Goal: Information Seeking & Learning: Check status

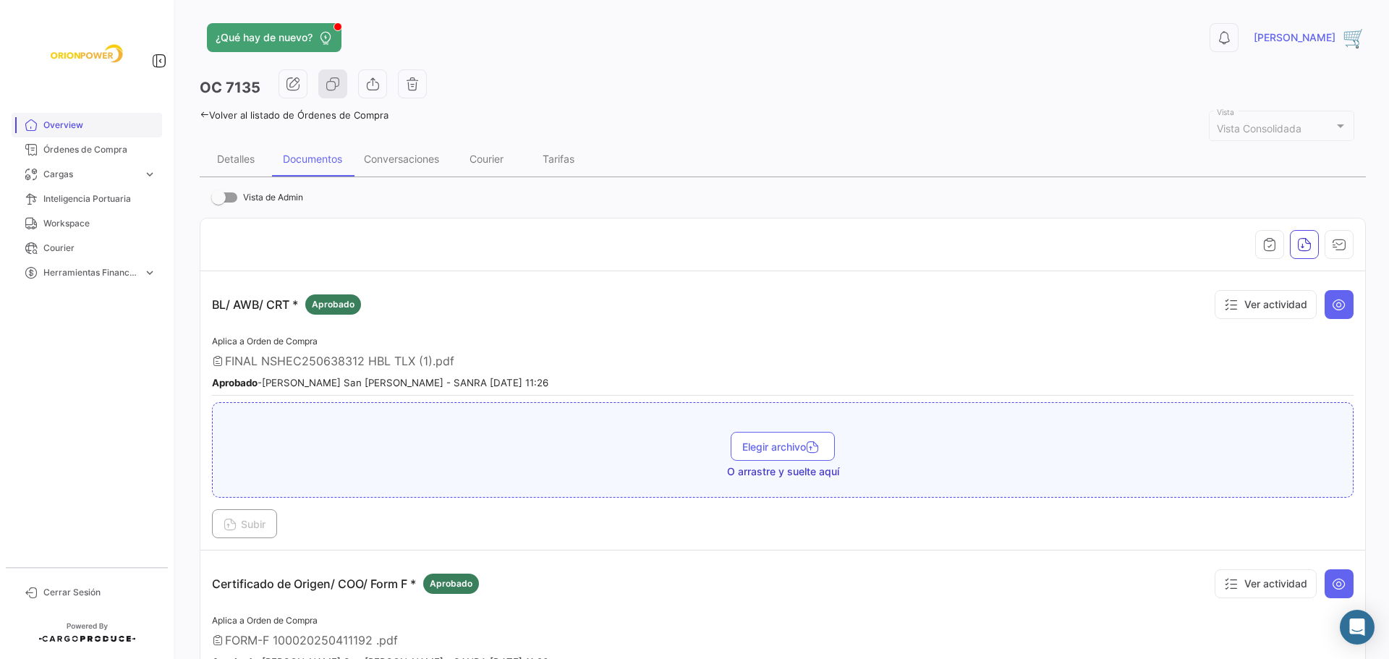
scroll to position [1958, 0]
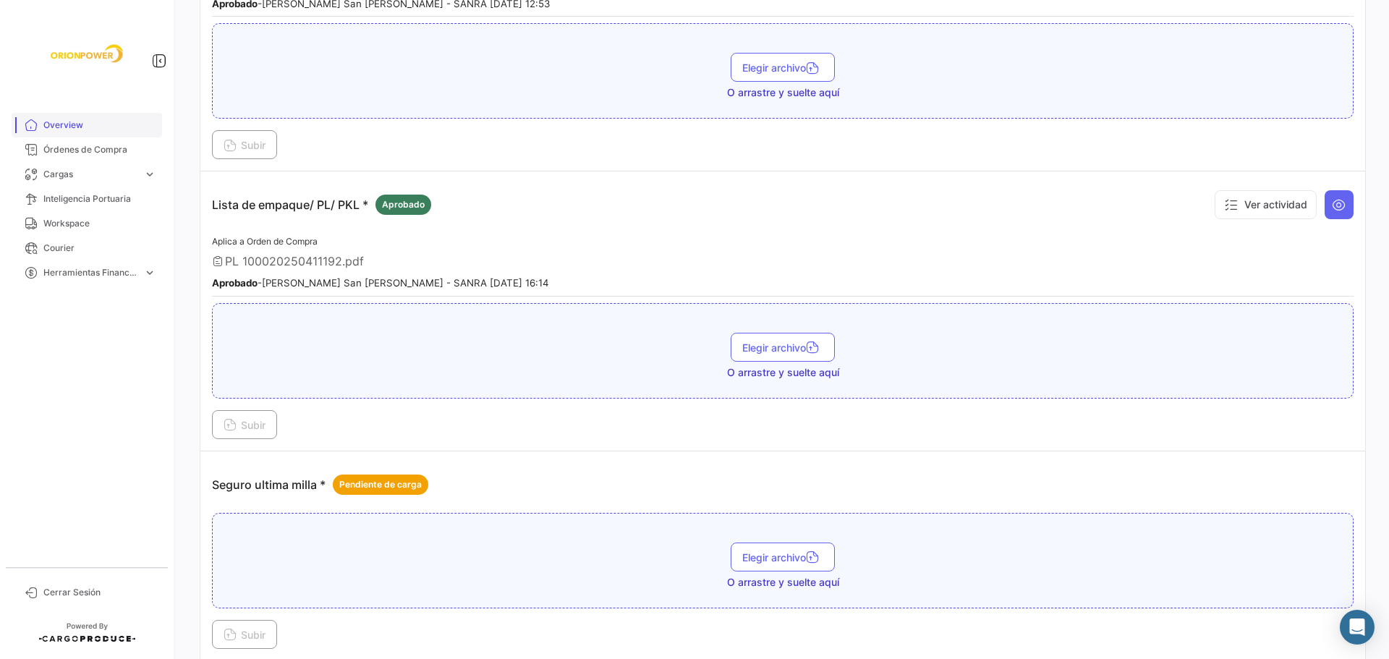
click at [62, 125] on span "Overview" at bounding box center [99, 125] width 113 height 13
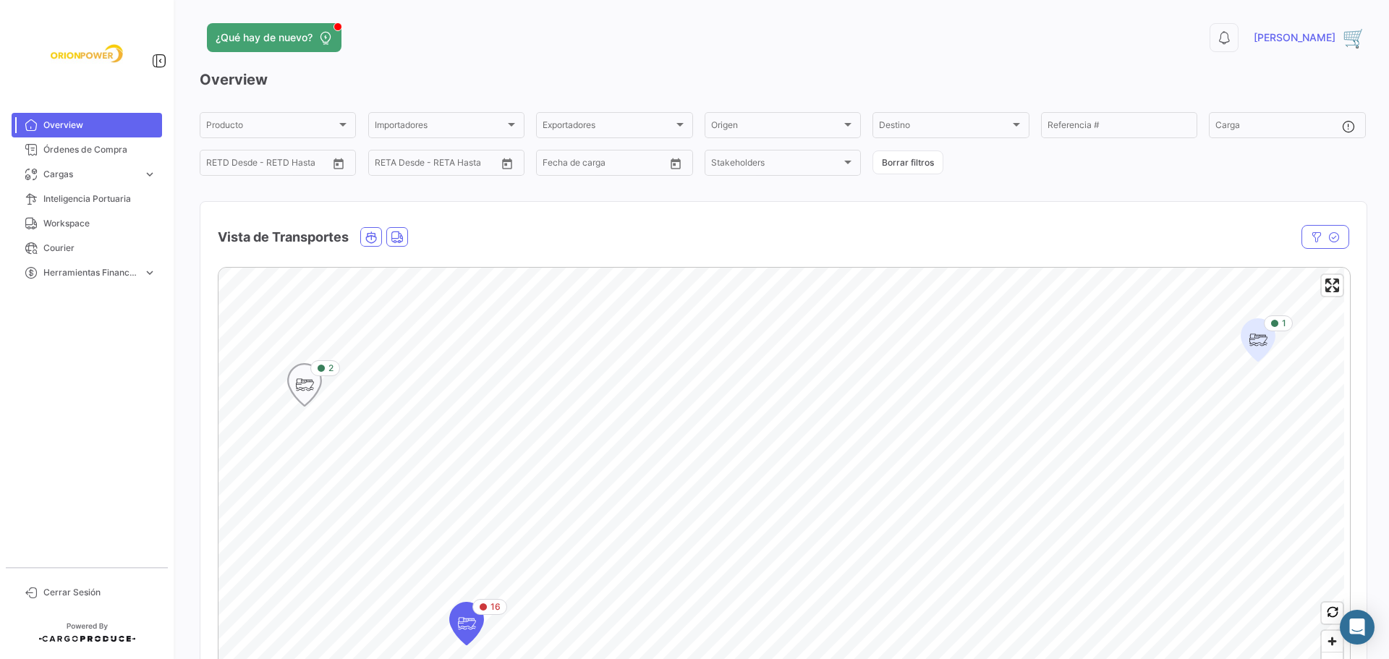
click at [308, 385] on icon "Map marker" at bounding box center [304, 385] width 20 height 30
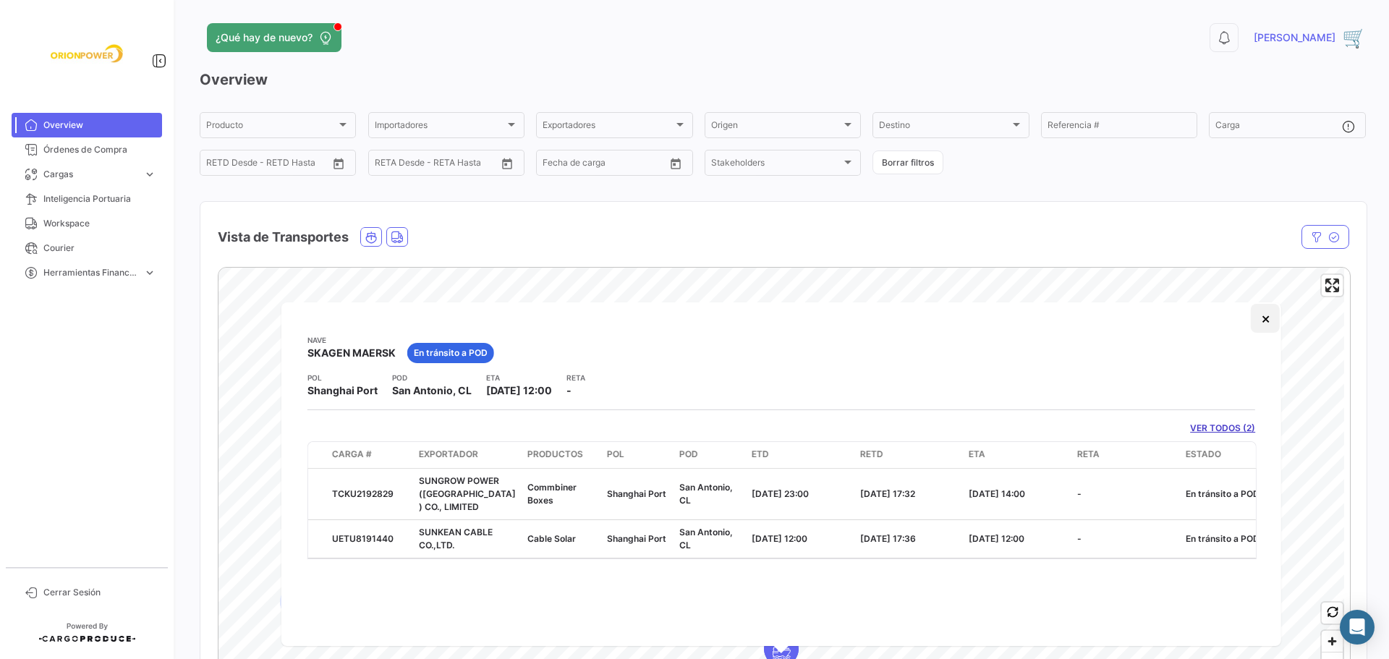
click at [1265, 320] on button "×" at bounding box center [1265, 318] width 29 height 29
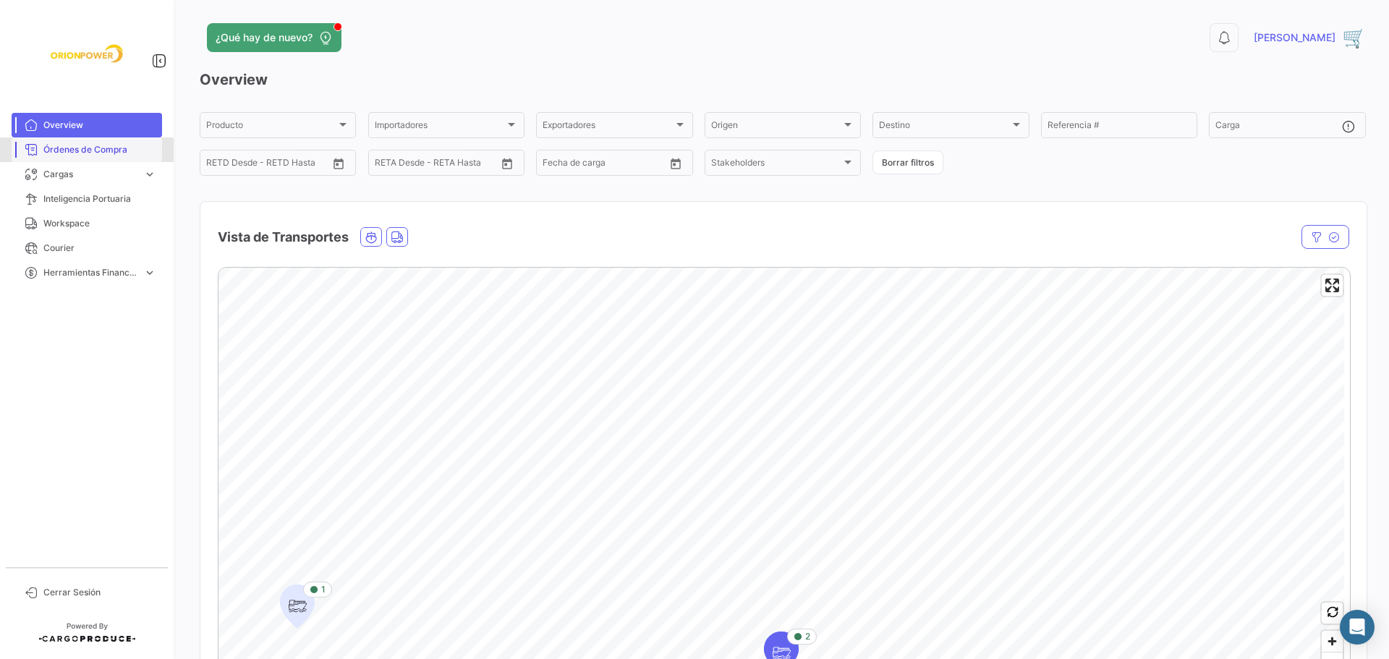
click at [75, 152] on span "Órdenes de Compra" at bounding box center [99, 149] width 113 height 13
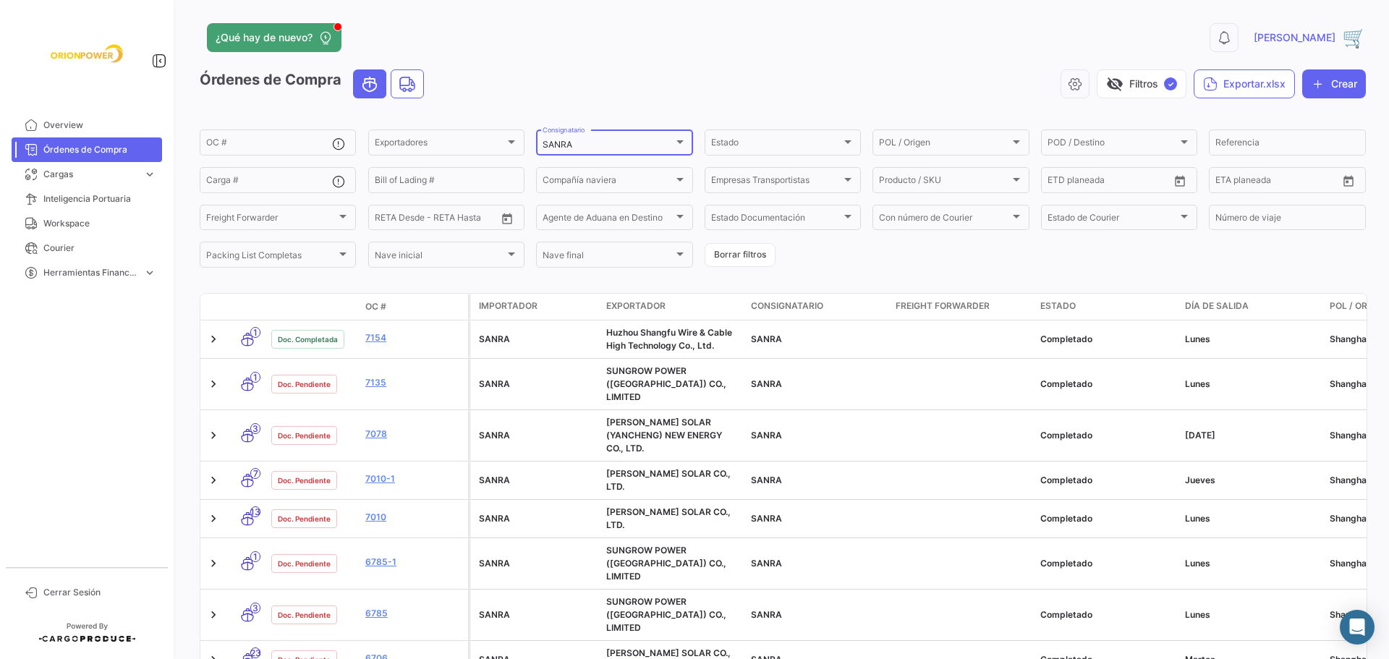
click at [676, 142] on div at bounding box center [679, 142] width 7 height 4
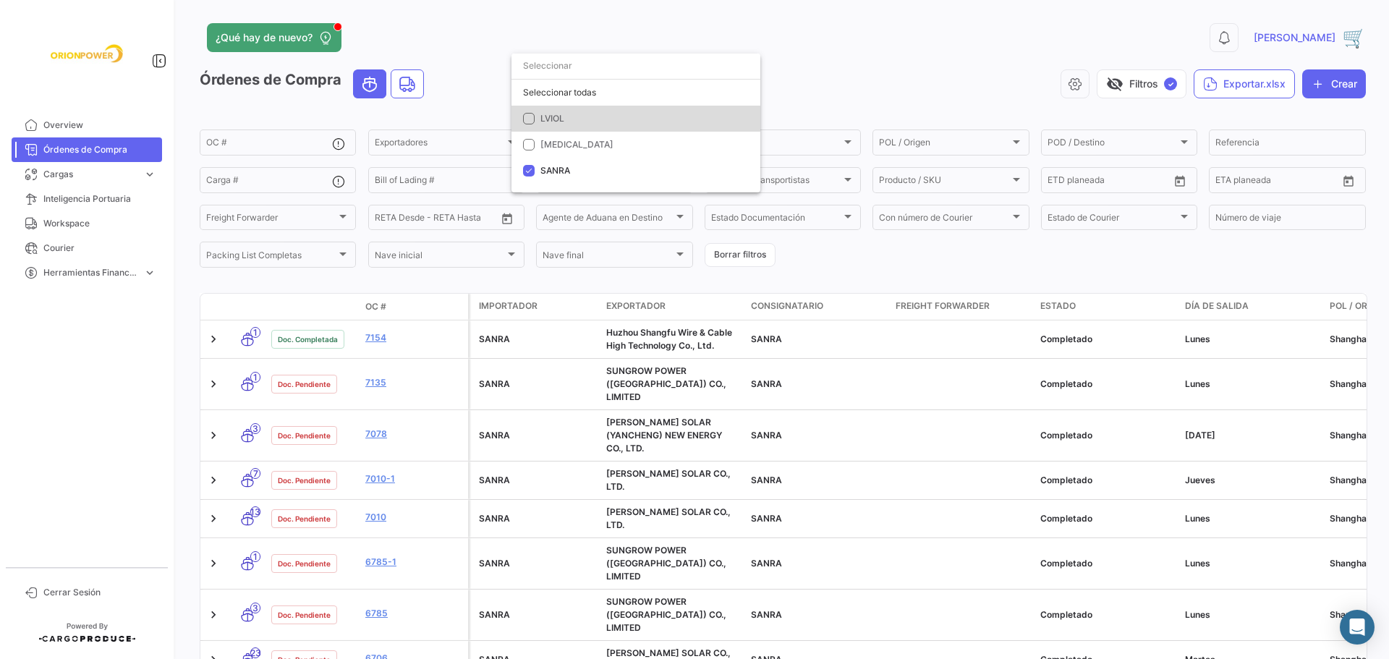
click at [557, 119] on span "LVIOL" at bounding box center [552, 118] width 24 height 11
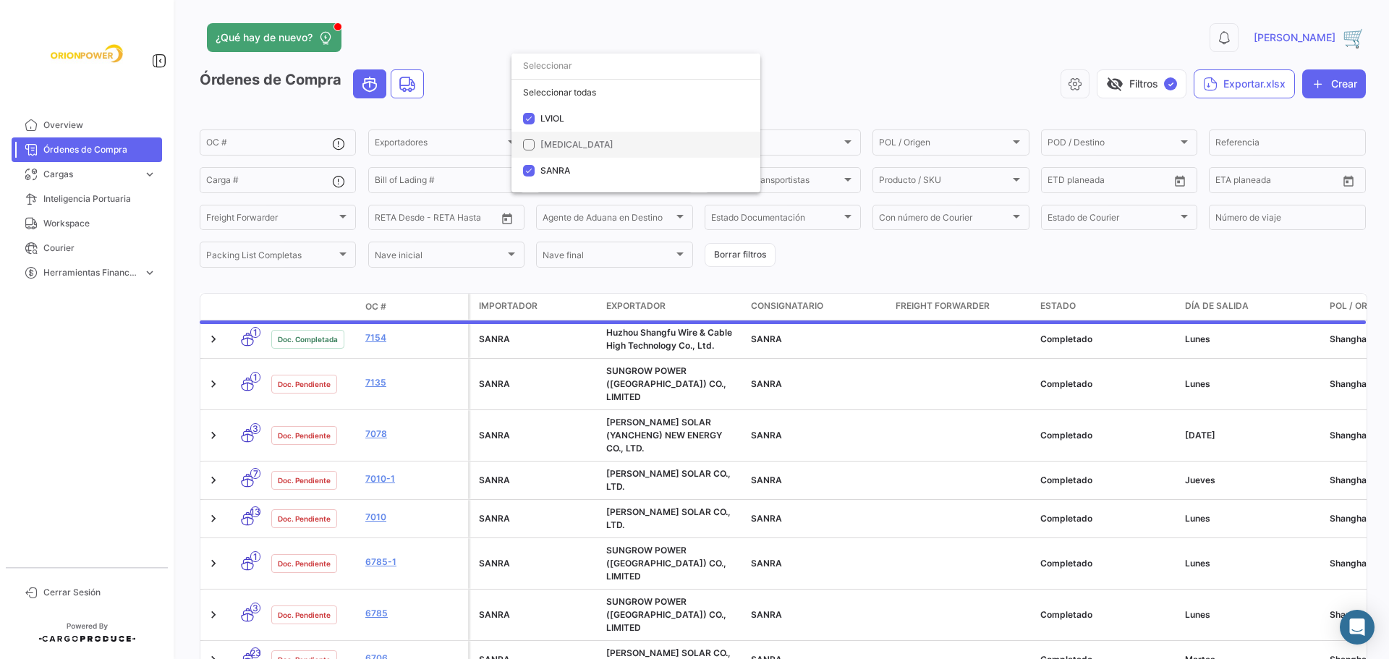
click at [531, 148] on mat-pseudo-checkbox at bounding box center [529, 145] width 12 height 12
drag, startPoint x: 531, startPoint y: 174, endPoint x: 531, endPoint y: 161, distance: 13.7
click at [531, 174] on mat-pseudo-checkbox at bounding box center [529, 171] width 12 height 12
click at [530, 143] on mat-pseudo-checkbox at bounding box center [529, 145] width 12 height 12
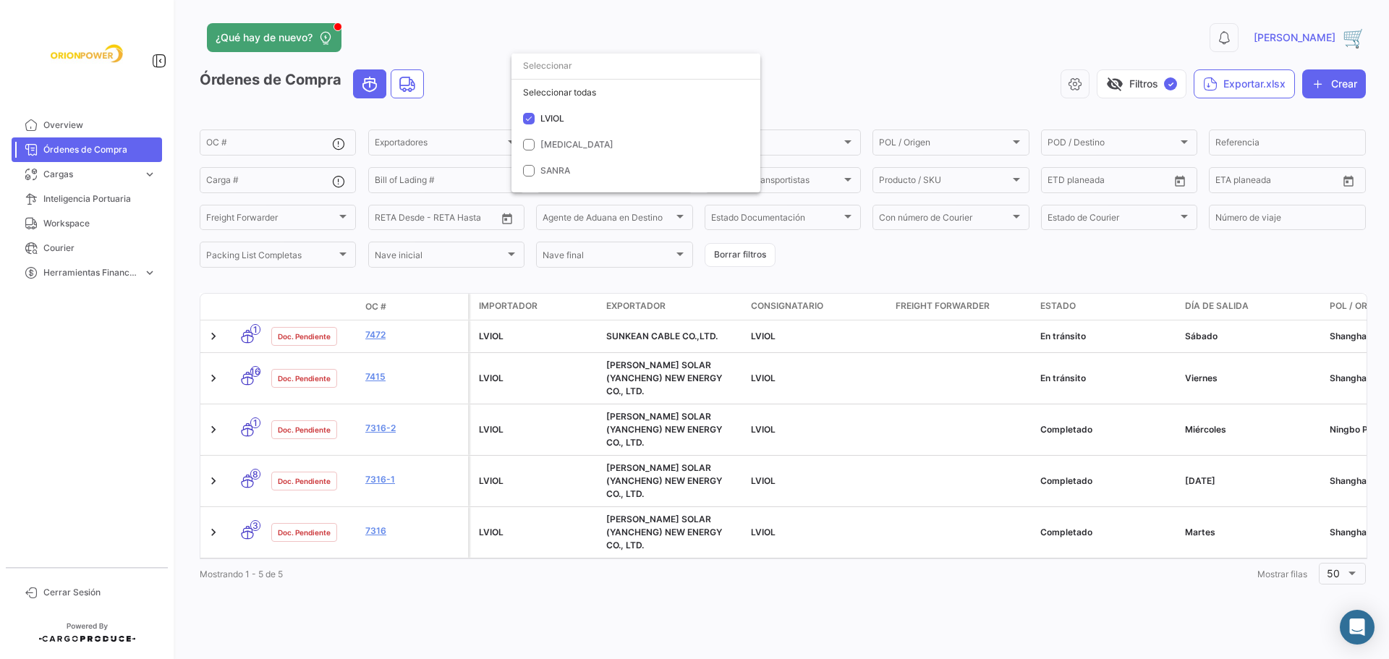
click at [377, 369] on div at bounding box center [694, 329] width 1389 height 659
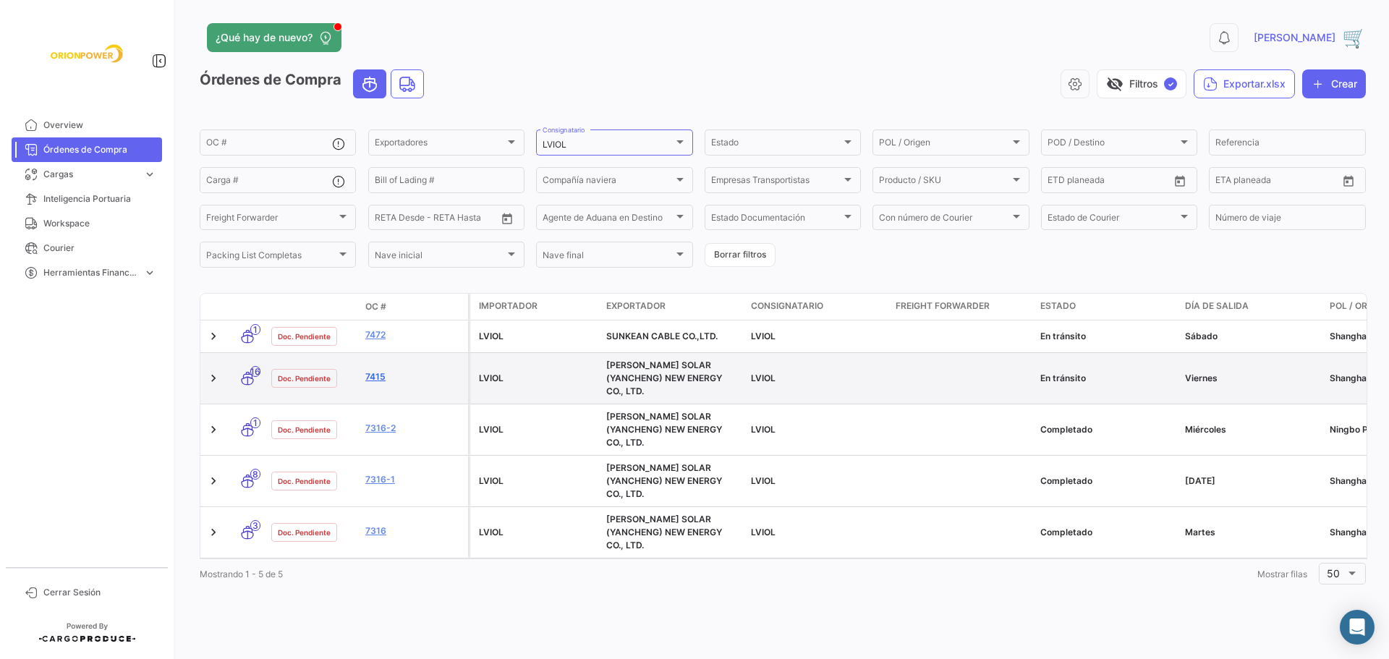
click at [377, 370] on link "7415" at bounding box center [413, 376] width 97 height 13
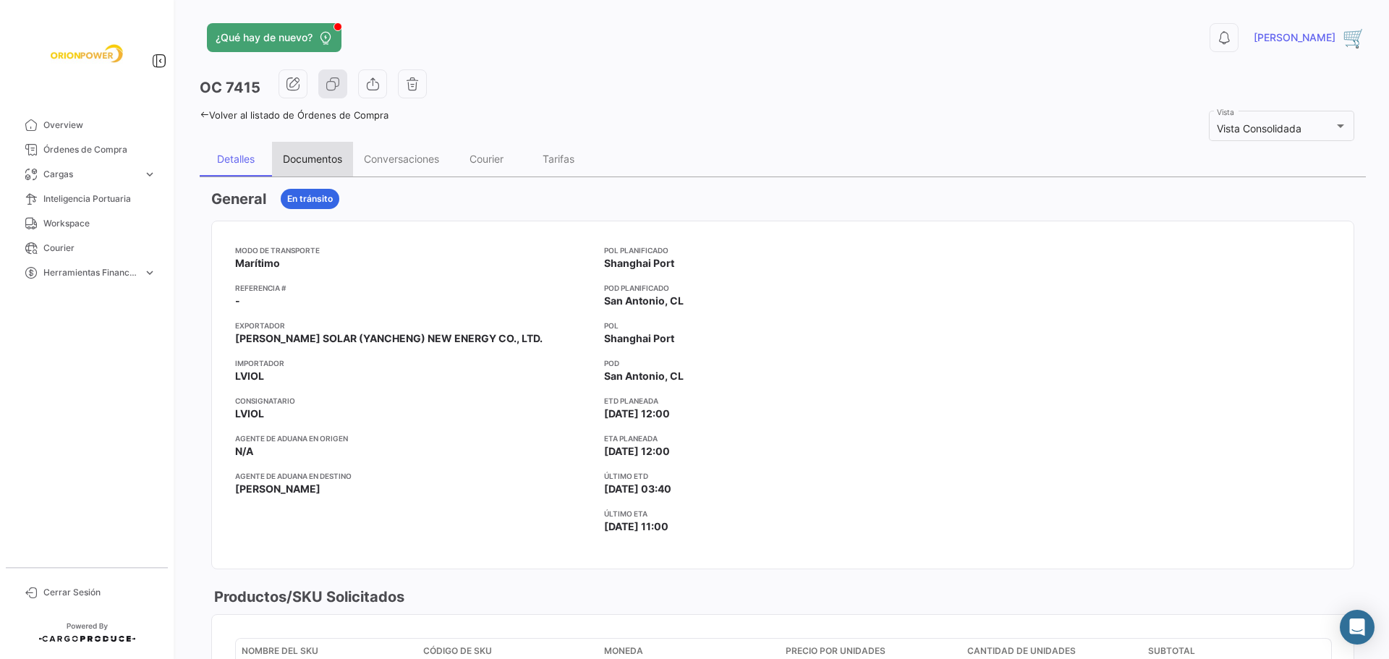
click at [314, 157] on div "Documentos" at bounding box center [312, 159] width 59 height 12
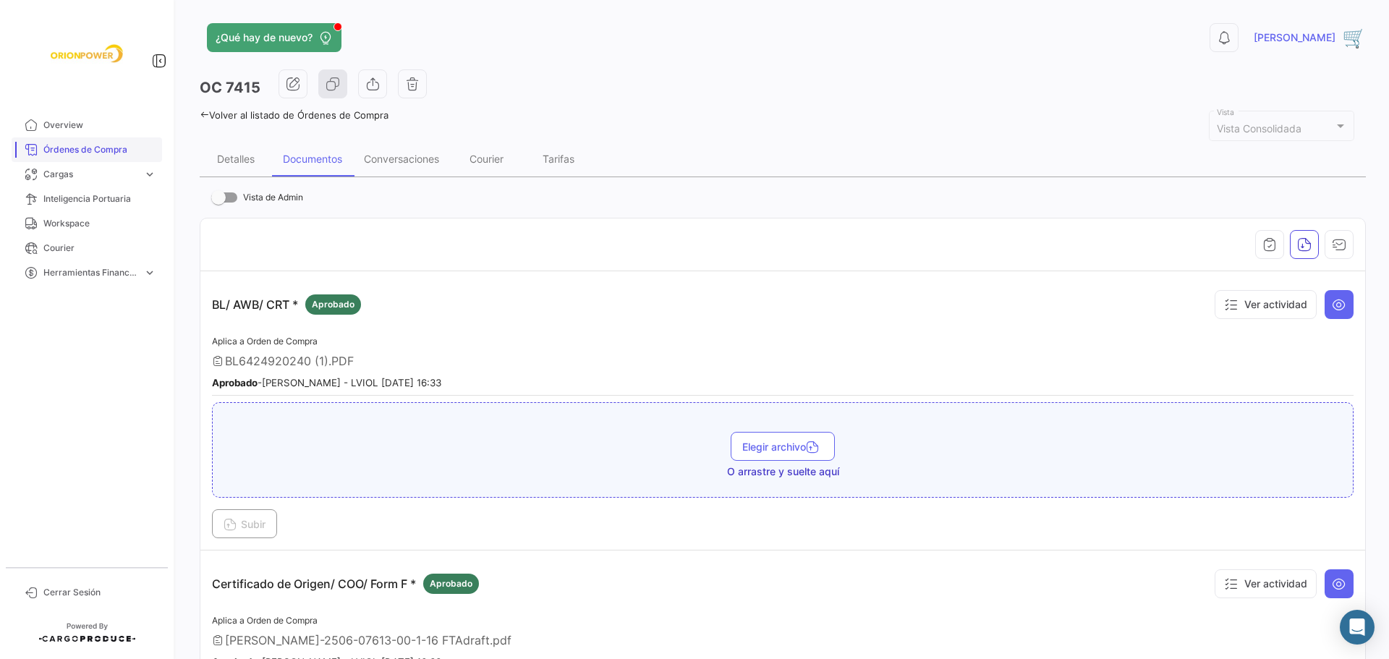
click at [72, 148] on span "Órdenes de Compra" at bounding box center [99, 149] width 113 height 13
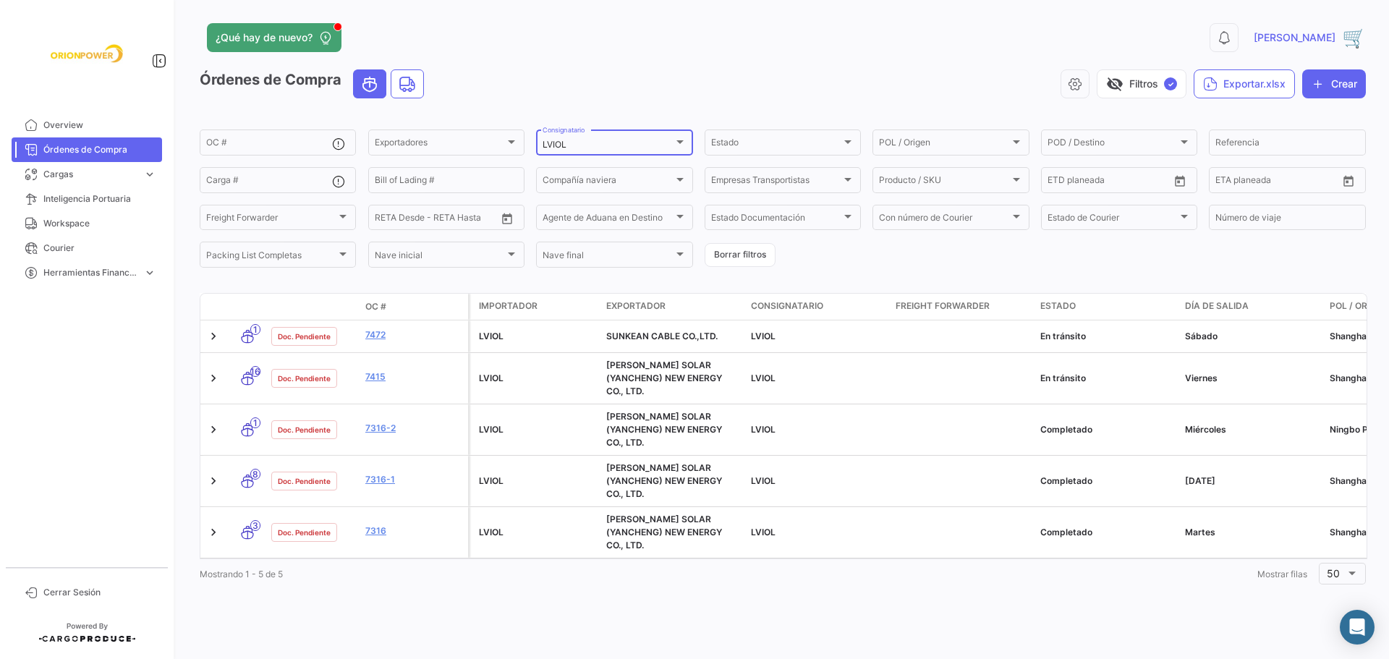
click at [682, 144] on div at bounding box center [680, 142] width 13 height 12
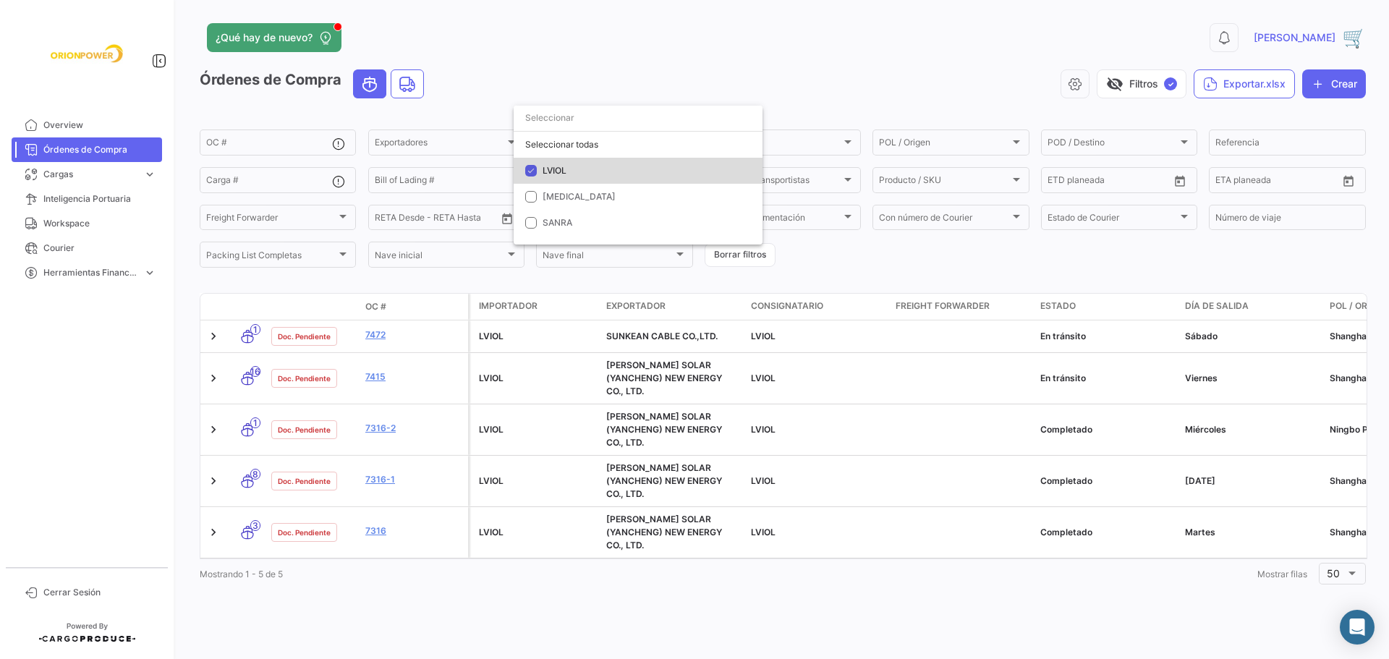
click at [554, 169] on span "LVIOL" at bounding box center [555, 170] width 24 height 11
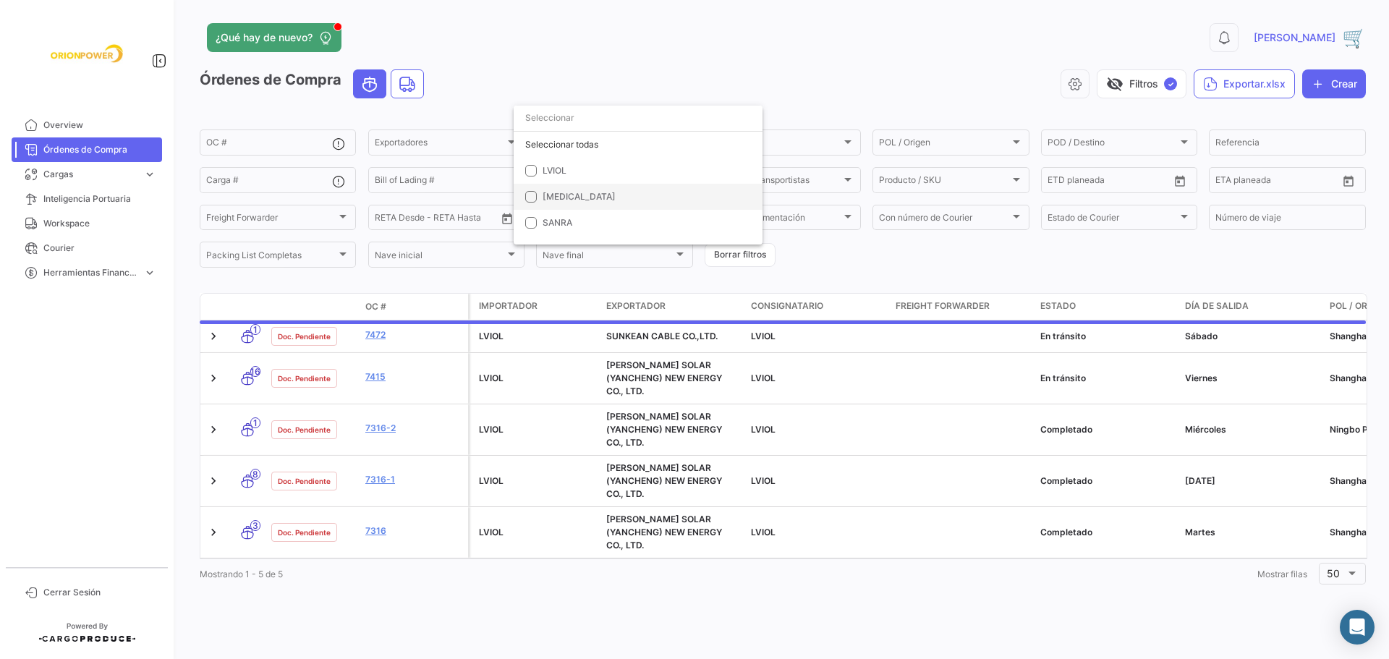
click at [562, 195] on span "[MEDICAL_DATA]" at bounding box center [579, 196] width 73 height 11
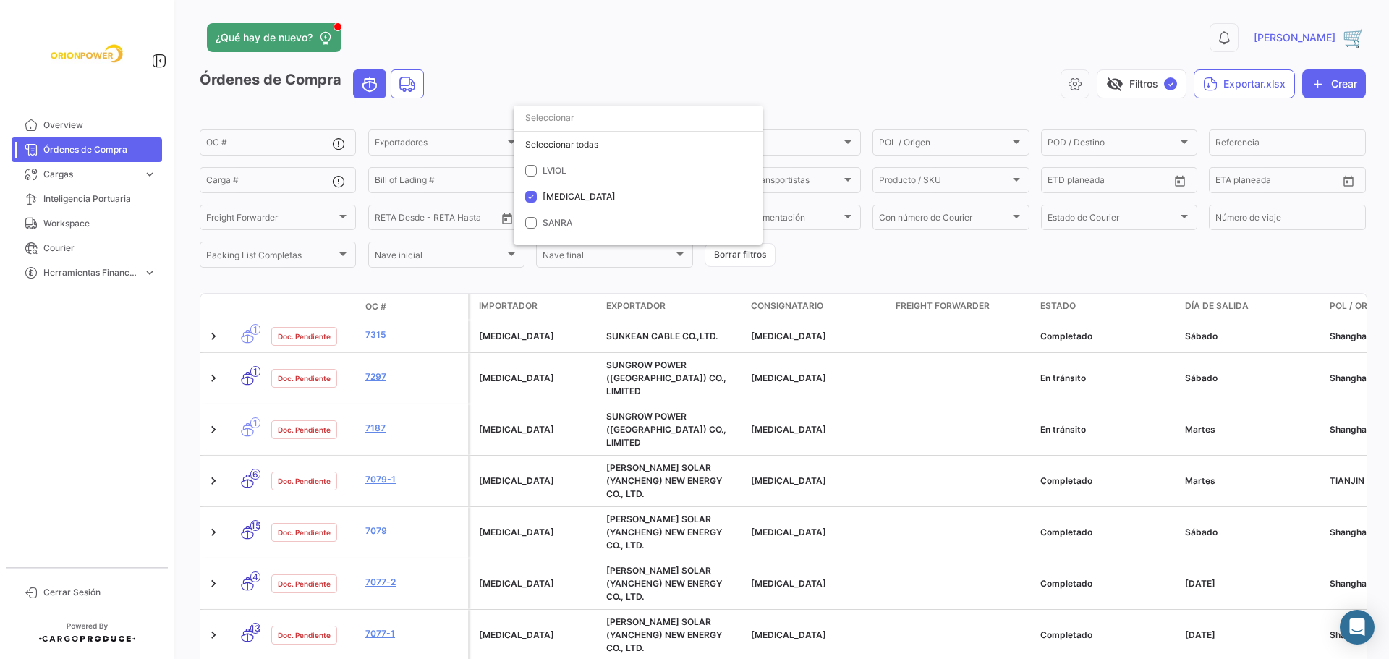
click at [950, 420] on div at bounding box center [694, 329] width 1389 height 659
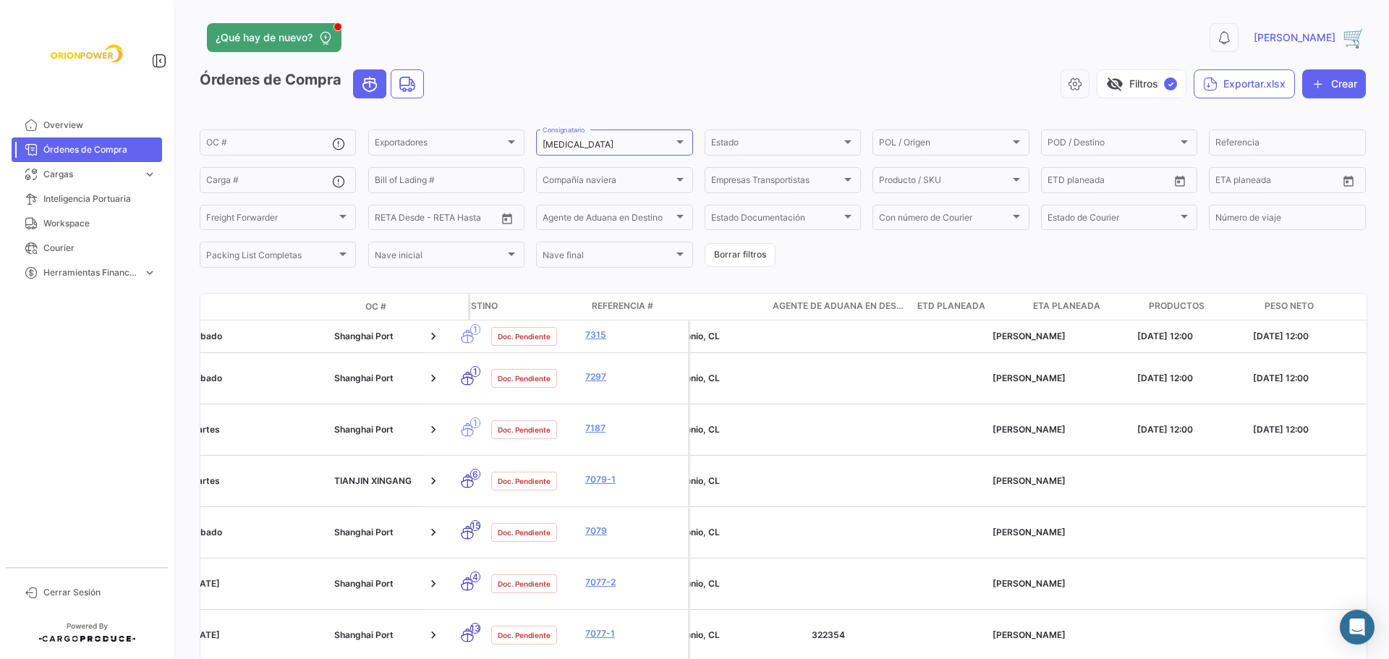
scroll to position [0, 1231]
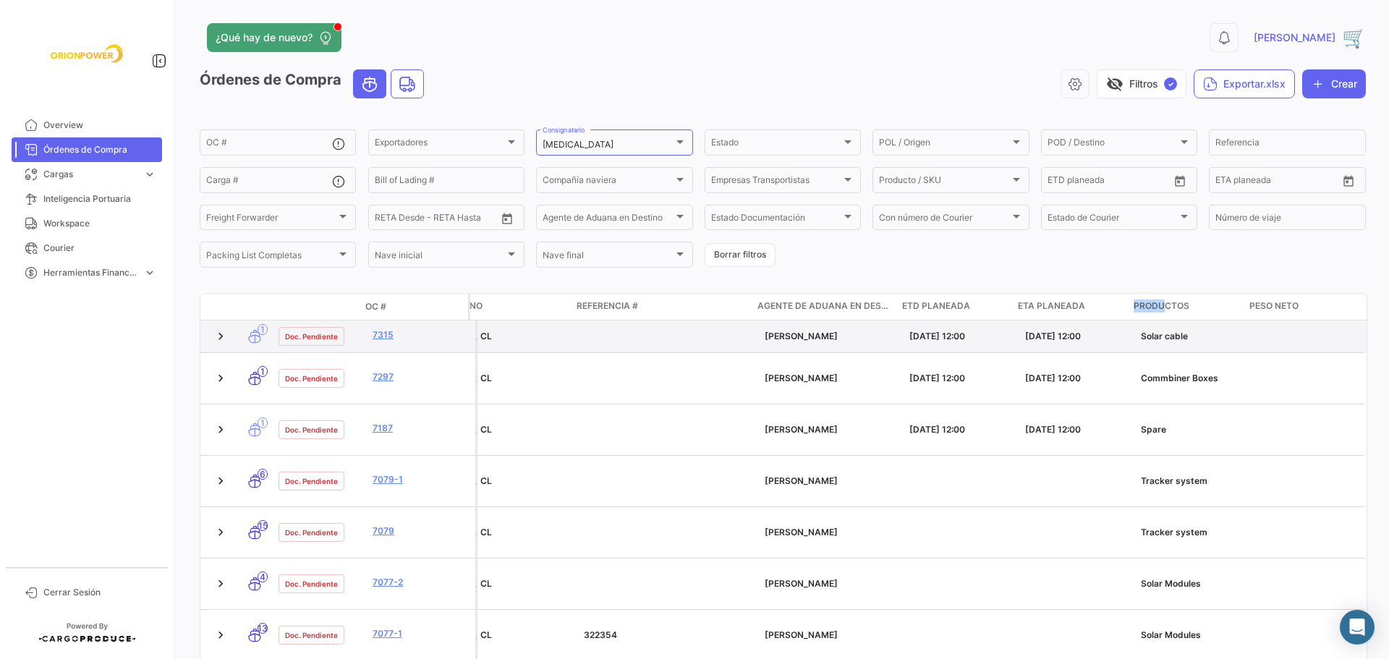
drag, startPoint x: 1161, startPoint y: 301, endPoint x: 1145, endPoint y: 329, distance: 32.4
click at [1084, 316] on div "Importador Exportador Consignatario Freight Forwarder Estado Día de Salida POL …" at bounding box center [297, 307] width 2120 height 26
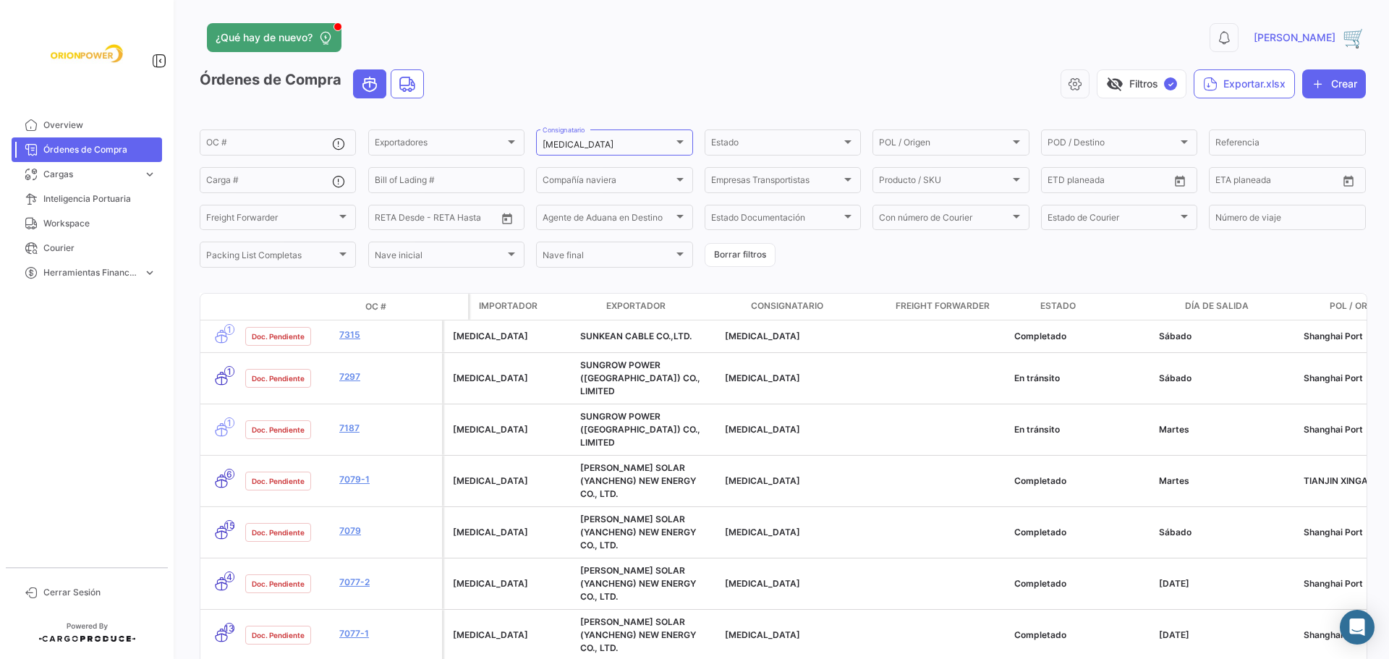
scroll to position [0, 0]
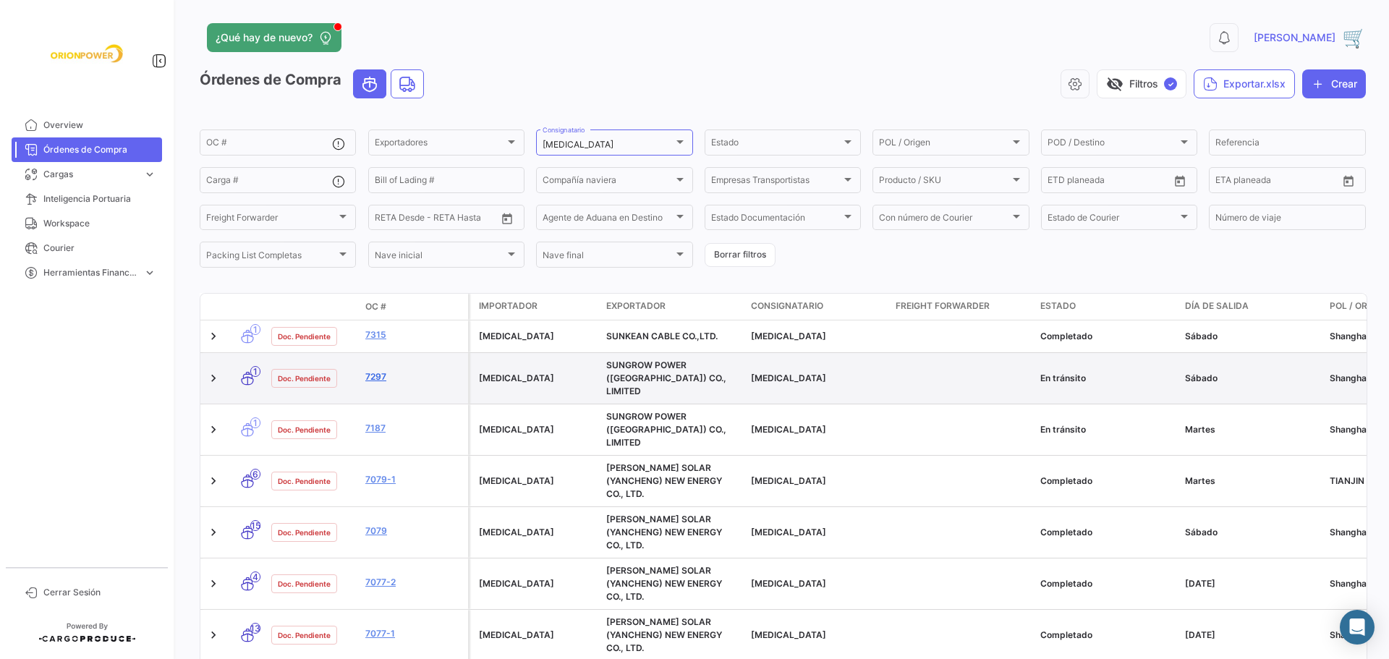
click at [373, 373] on link "7297" at bounding box center [413, 376] width 97 height 13
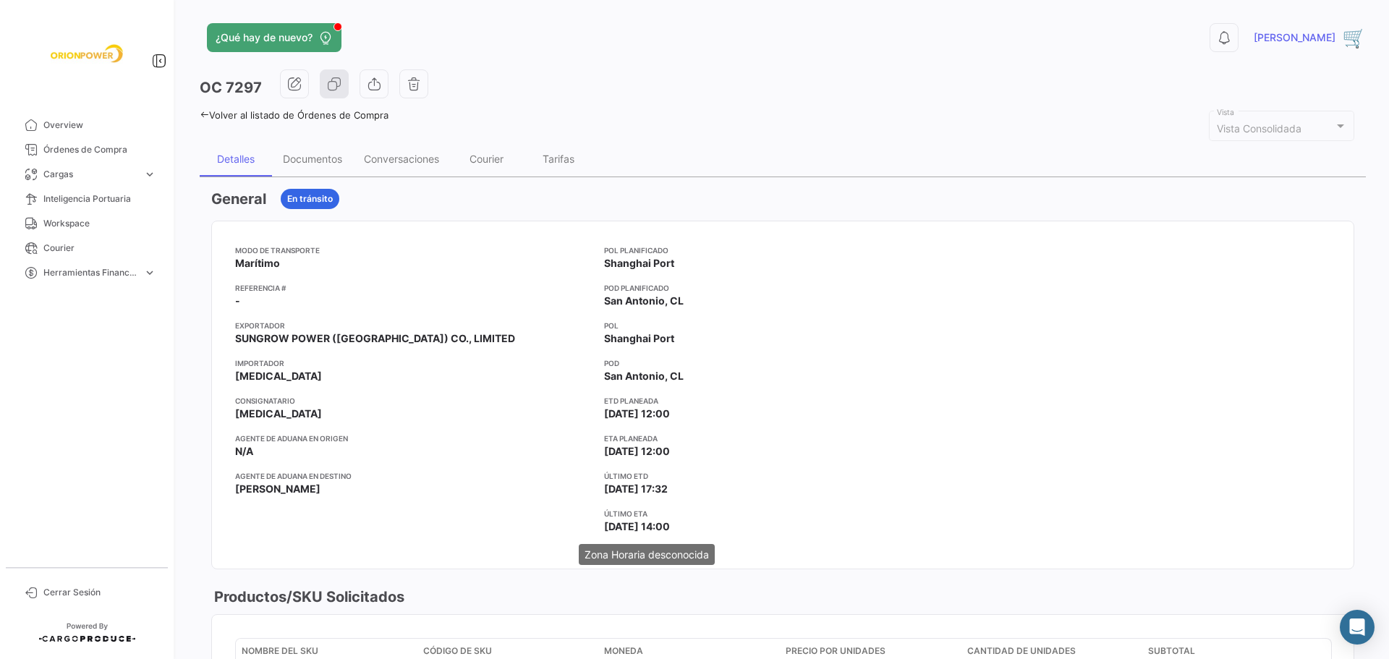
click at [616, 528] on span "[DATE] 14:00" at bounding box center [637, 526] width 66 height 14
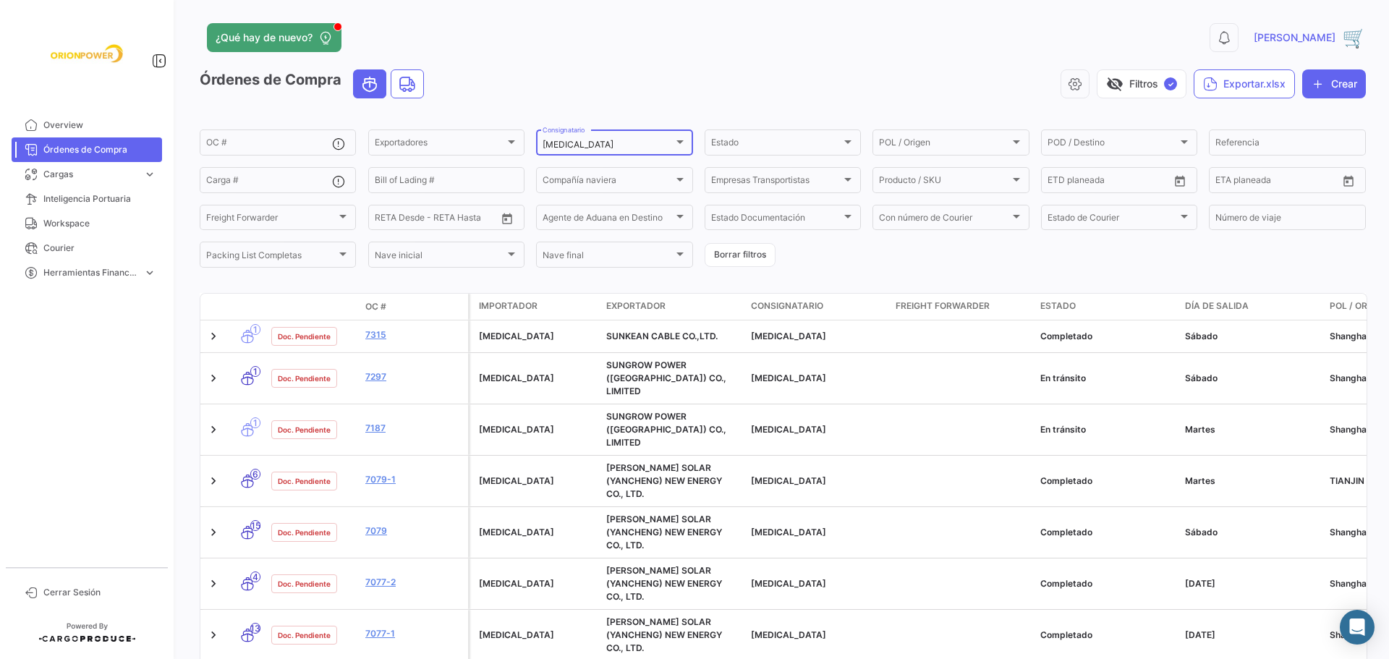
click at [679, 143] on div at bounding box center [679, 142] width 7 height 4
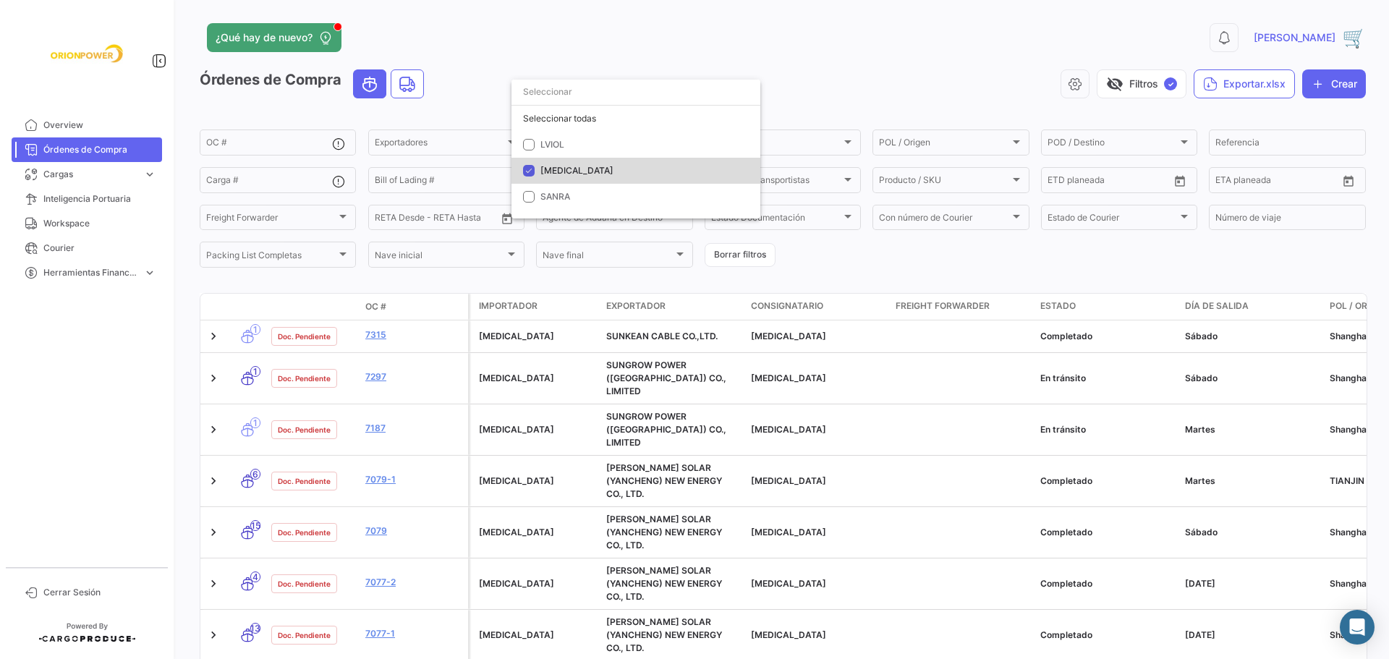
click at [535, 173] on mat-option "[MEDICAL_DATA]" at bounding box center [636, 171] width 249 height 26
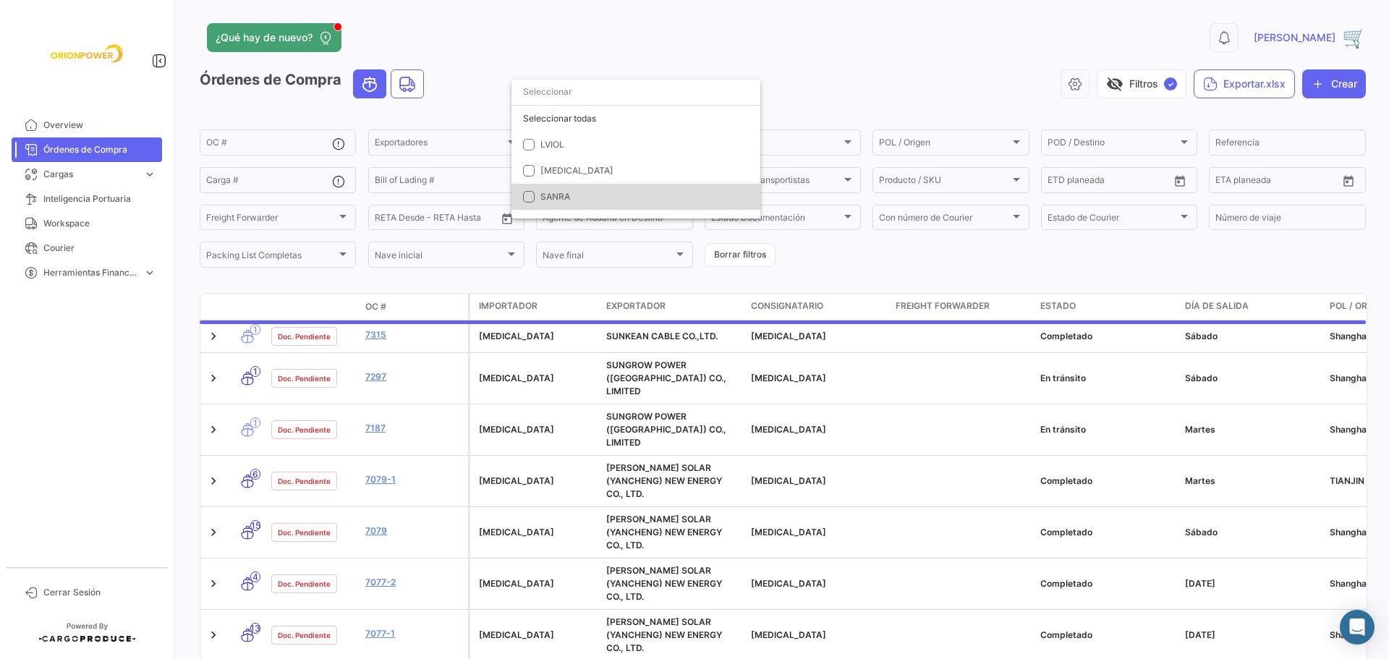
click at [526, 195] on mat-pseudo-checkbox at bounding box center [529, 197] width 12 height 12
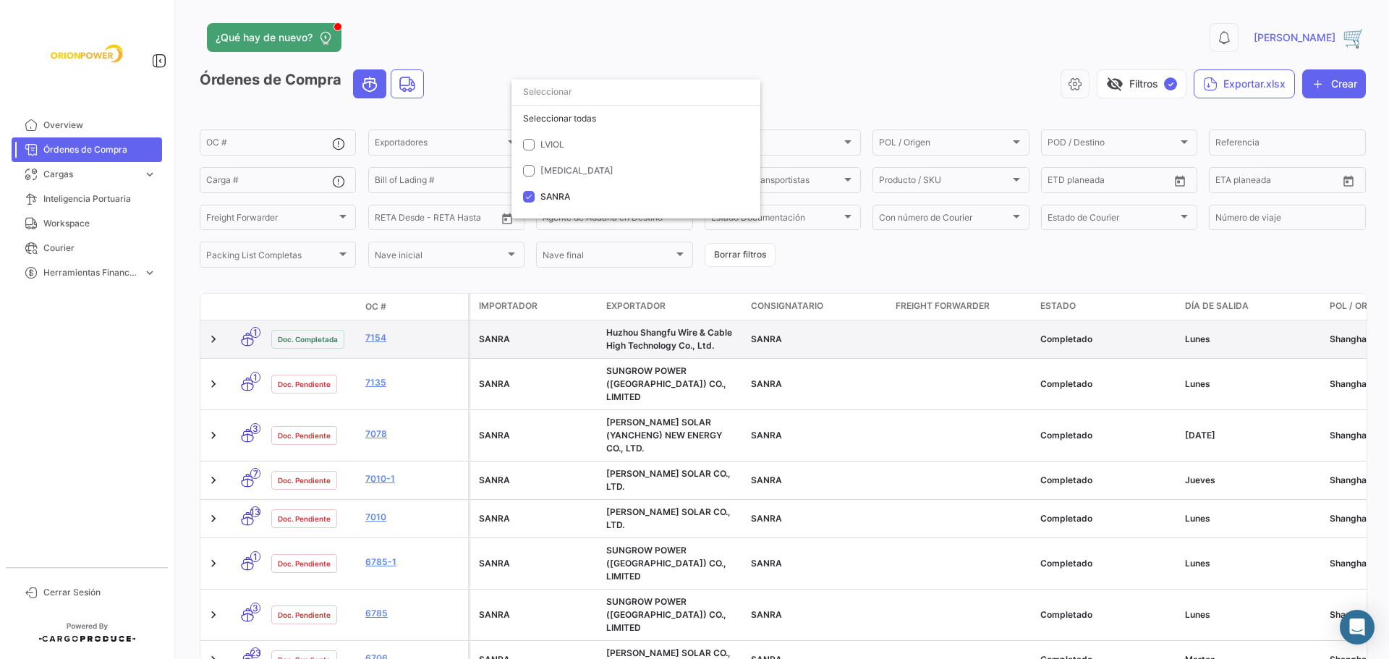
drag, startPoint x: 1387, startPoint y: 273, endPoint x: 1208, endPoint y: 348, distance: 193.6
click at [1387, 305] on div at bounding box center [694, 329] width 1389 height 659
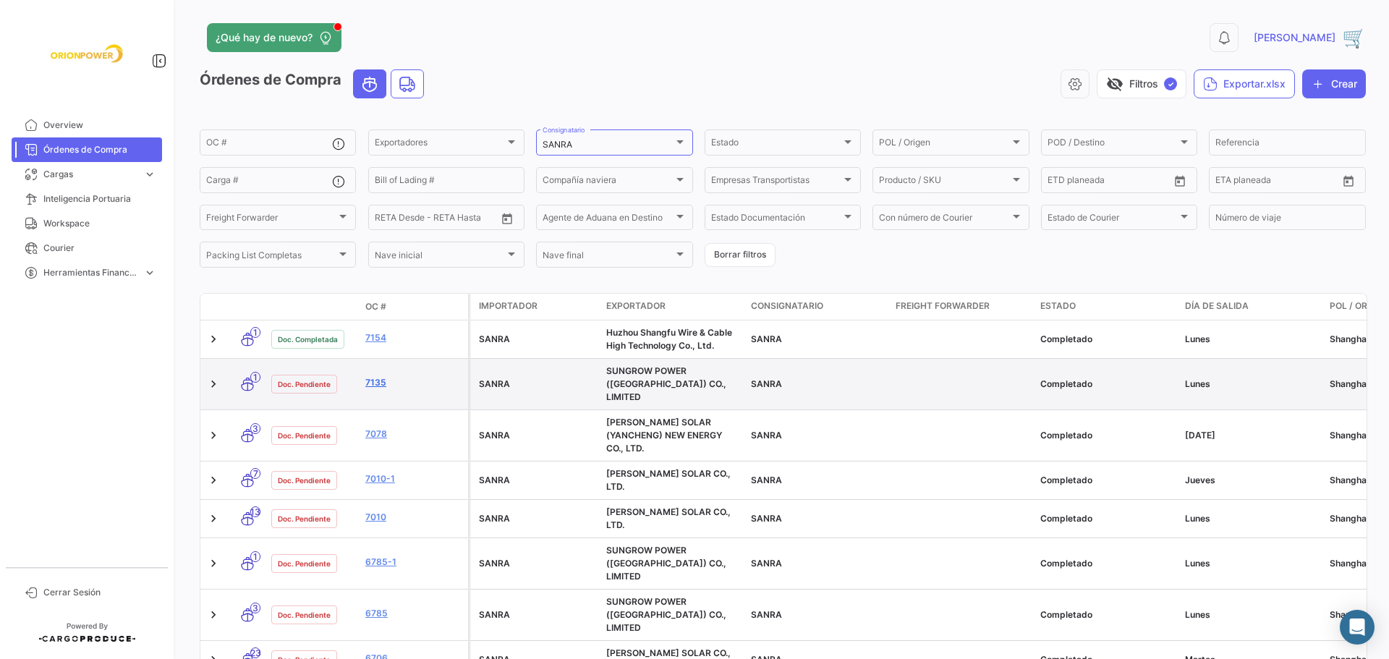
click at [377, 377] on link "7135" at bounding box center [413, 382] width 97 height 13
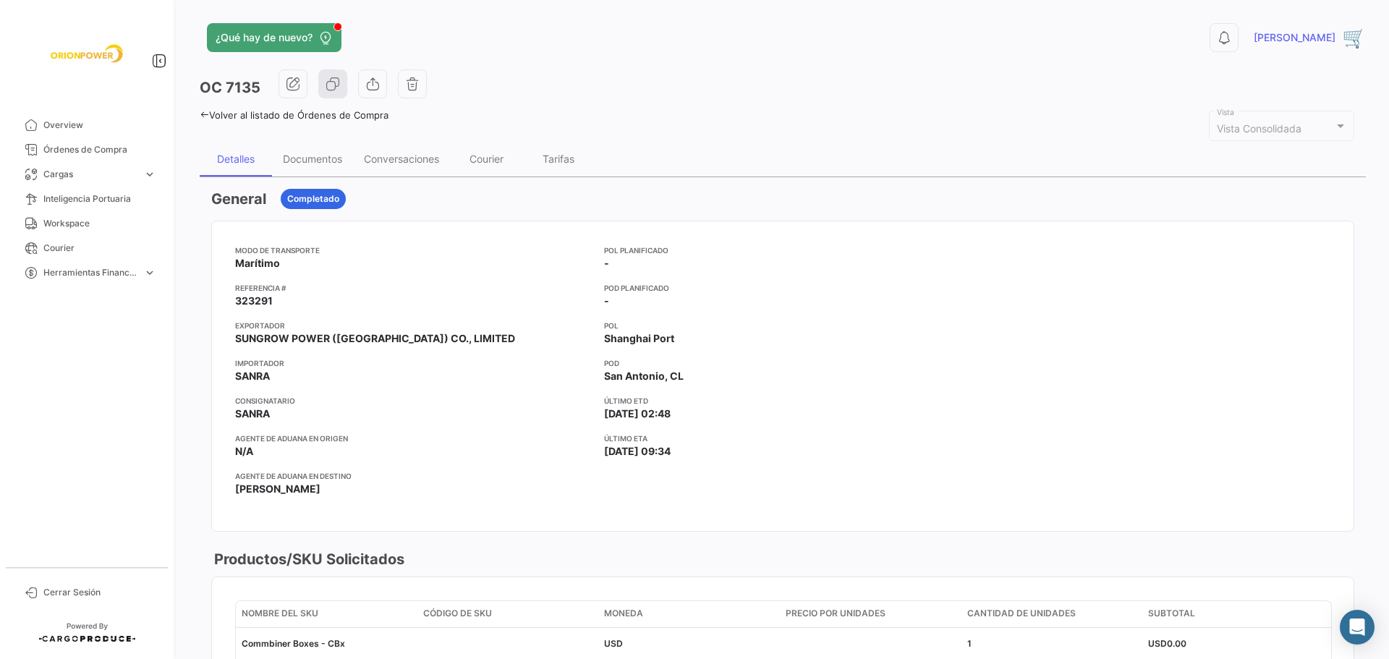
drag, startPoint x: 230, startPoint y: 302, endPoint x: 284, endPoint y: 307, distance: 53.7
click at [284, 307] on mat-card-content "Modo de Transporte Marítimo Referencia # 323291 Exportador SUNGROW POWER ([GEOG…" at bounding box center [783, 376] width 1142 height 310
click at [308, 158] on div "Documentos" at bounding box center [312, 159] width 59 height 12
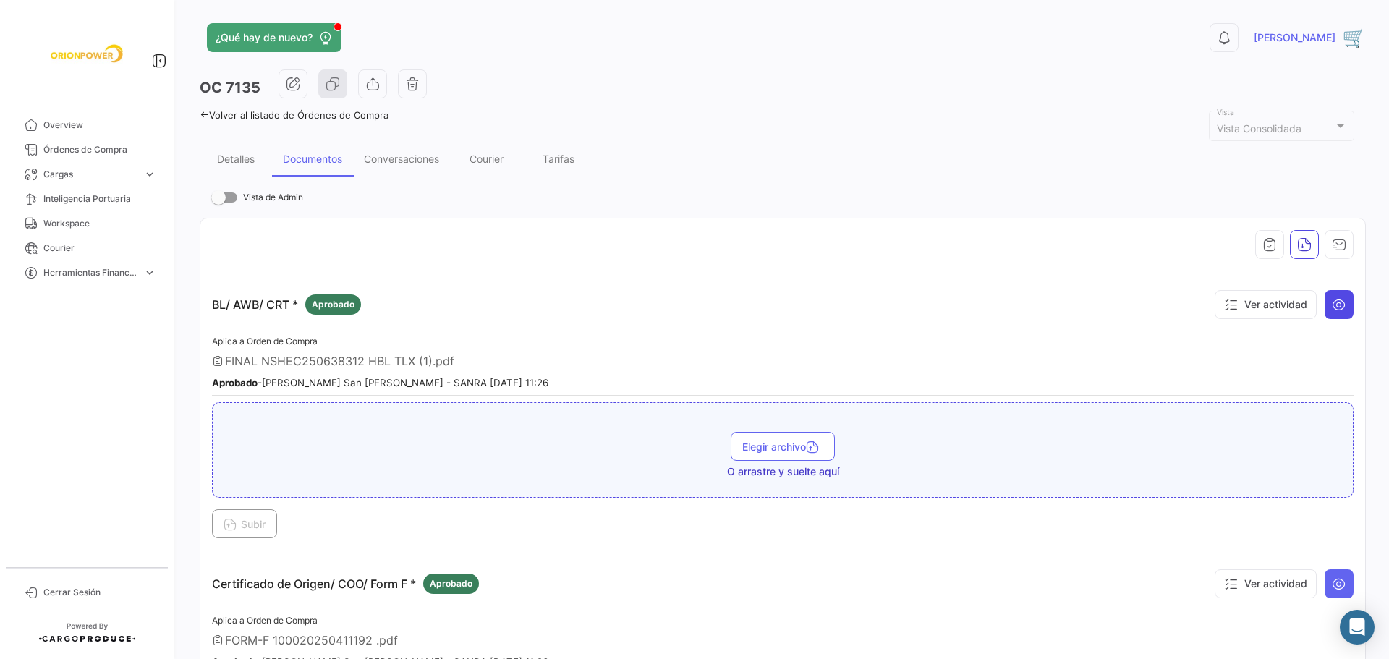
click at [1332, 302] on icon at bounding box center [1339, 304] width 14 height 14
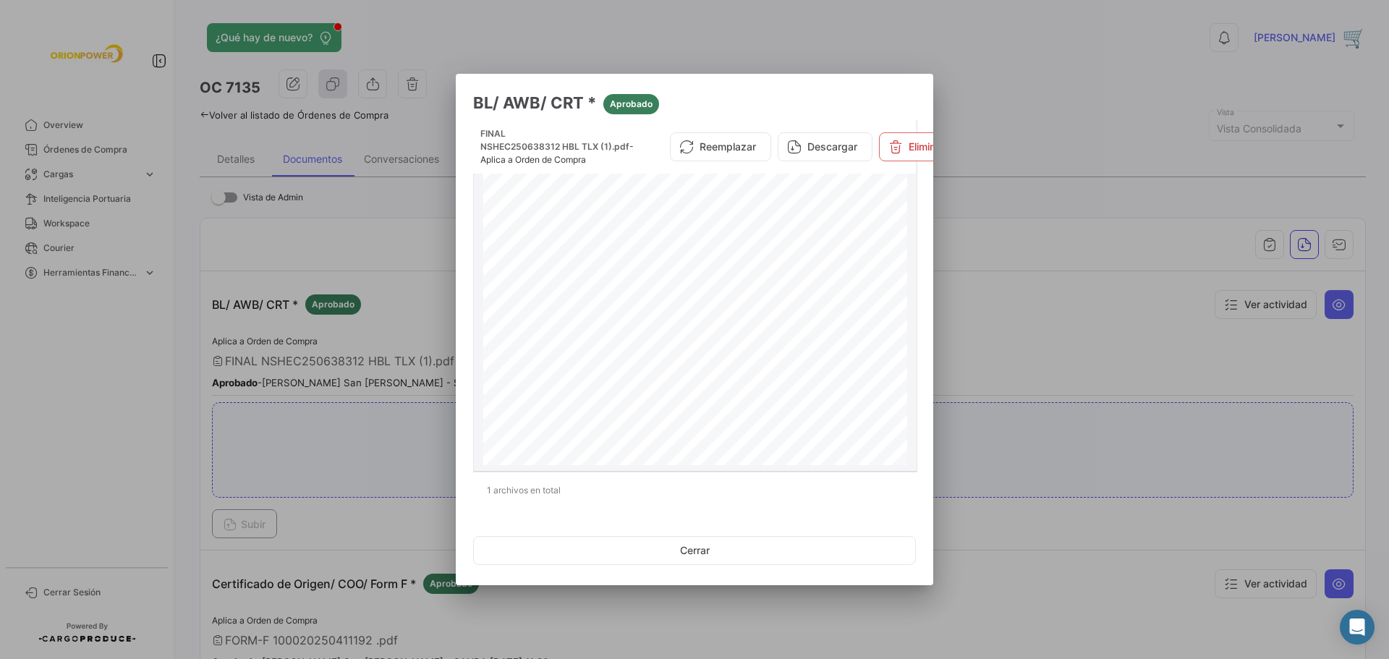
scroll to position [297, 0]
drag, startPoint x: 501, startPoint y: 386, endPoint x: 599, endPoint y: 409, distance: 101.3
click at [606, 412] on div "SUNGROW POWER ([GEOGRAPHIC_DATA]) CO., LIMITED [STREET_ADDRESS] TEL: [PHONE_NUM…" at bounding box center [695, 173] width 424 height 600
click at [687, 555] on button "Cerrar" at bounding box center [694, 550] width 443 height 29
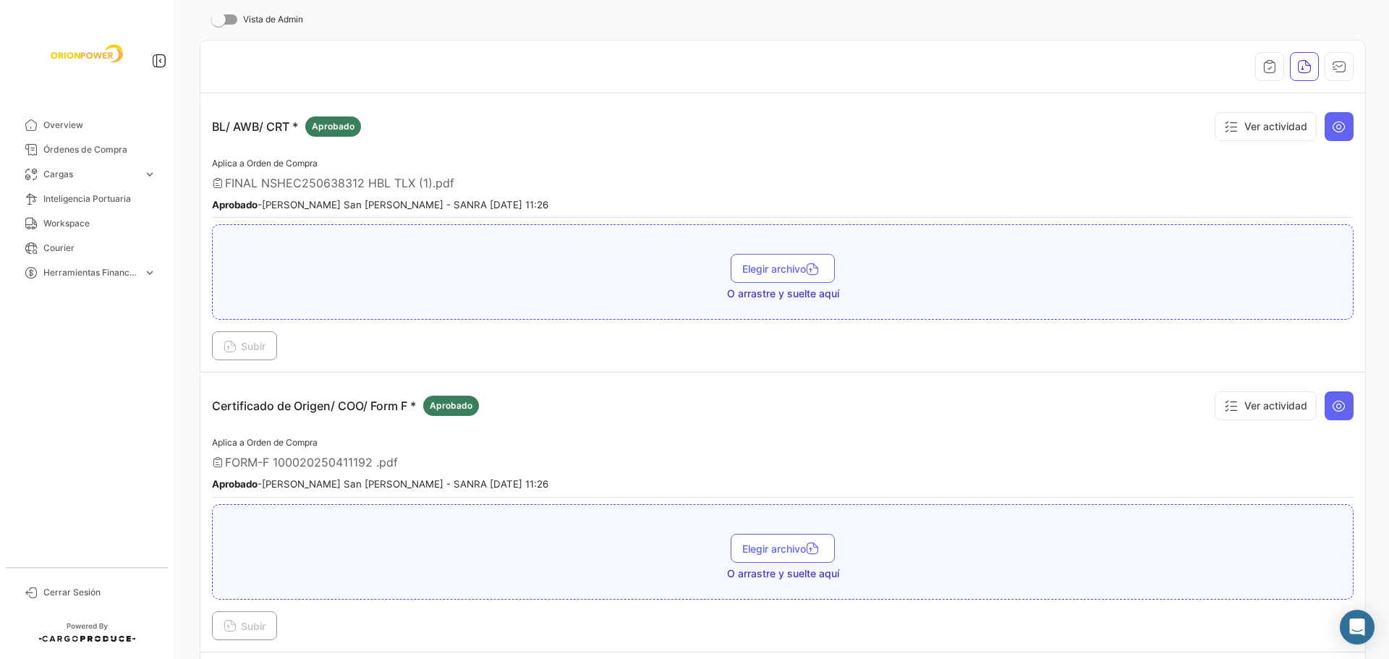
scroll to position [198, 0]
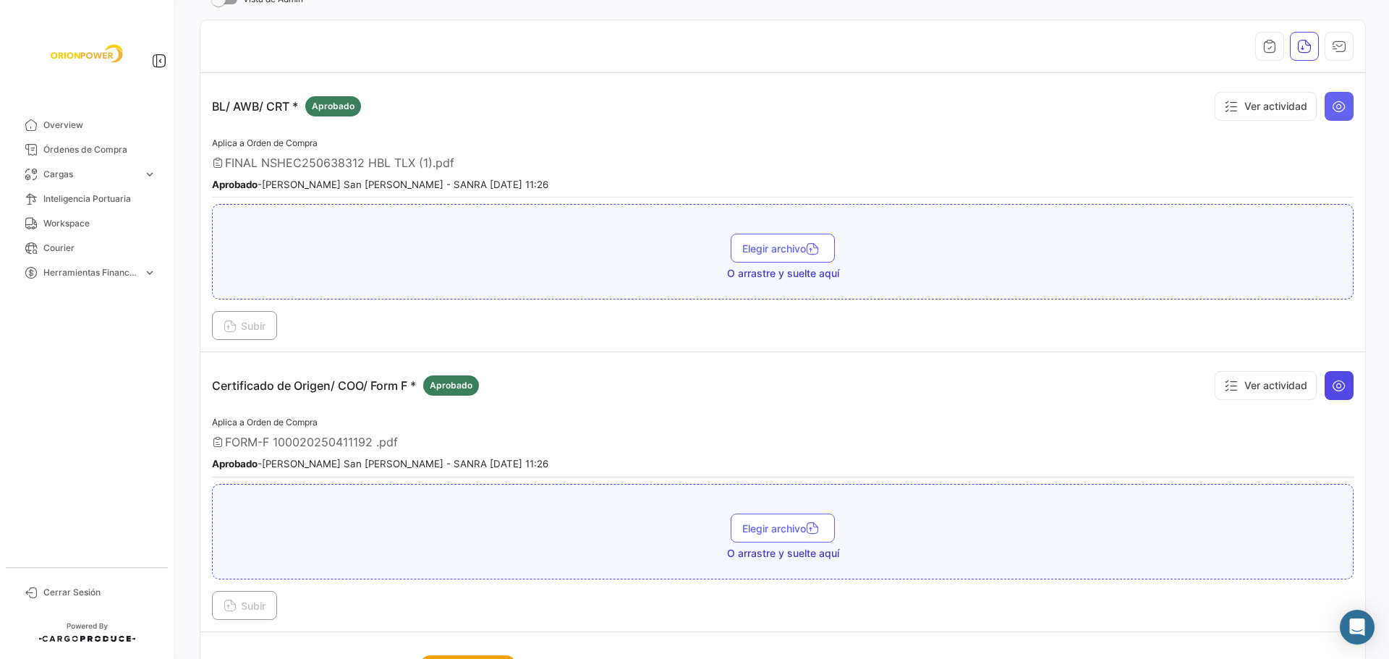
click at [1338, 387] on icon at bounding box center [1339, 385] width 14 height 14
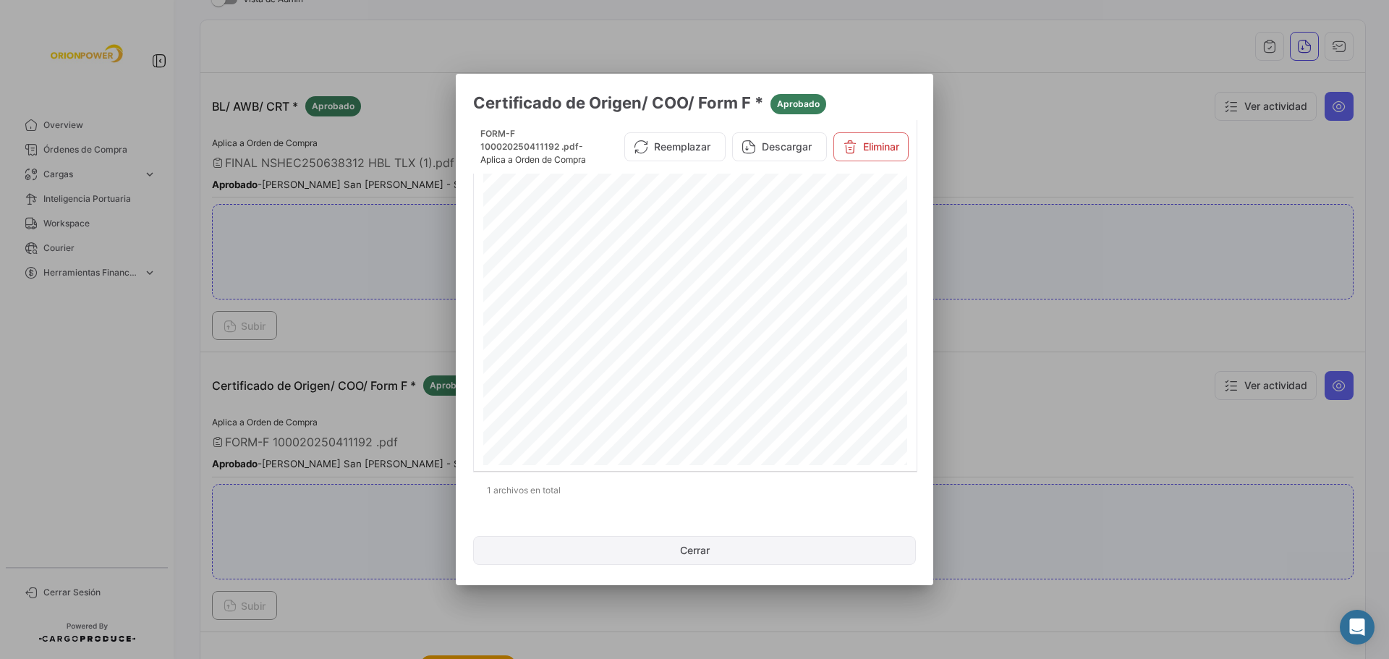
click at [707, 549] on button "Cerrar" at bounding box center [694, 550] width 443 height 29
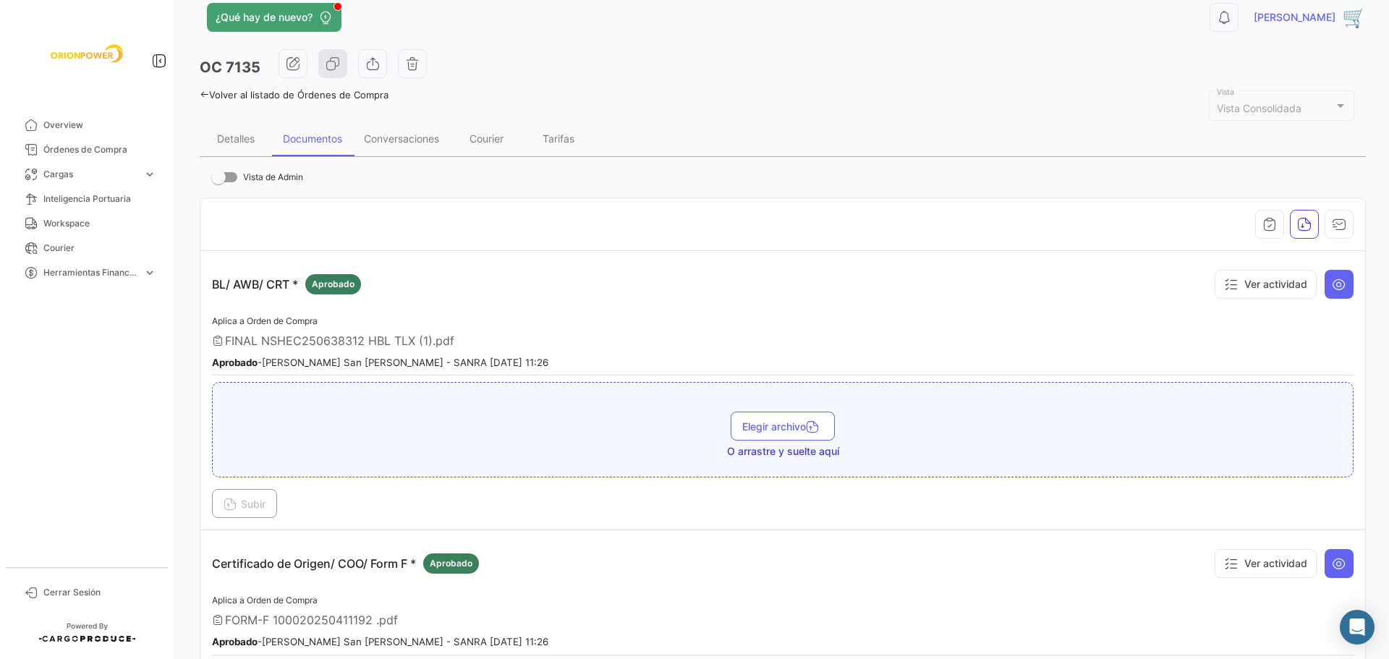
scroll to position [0, 0]
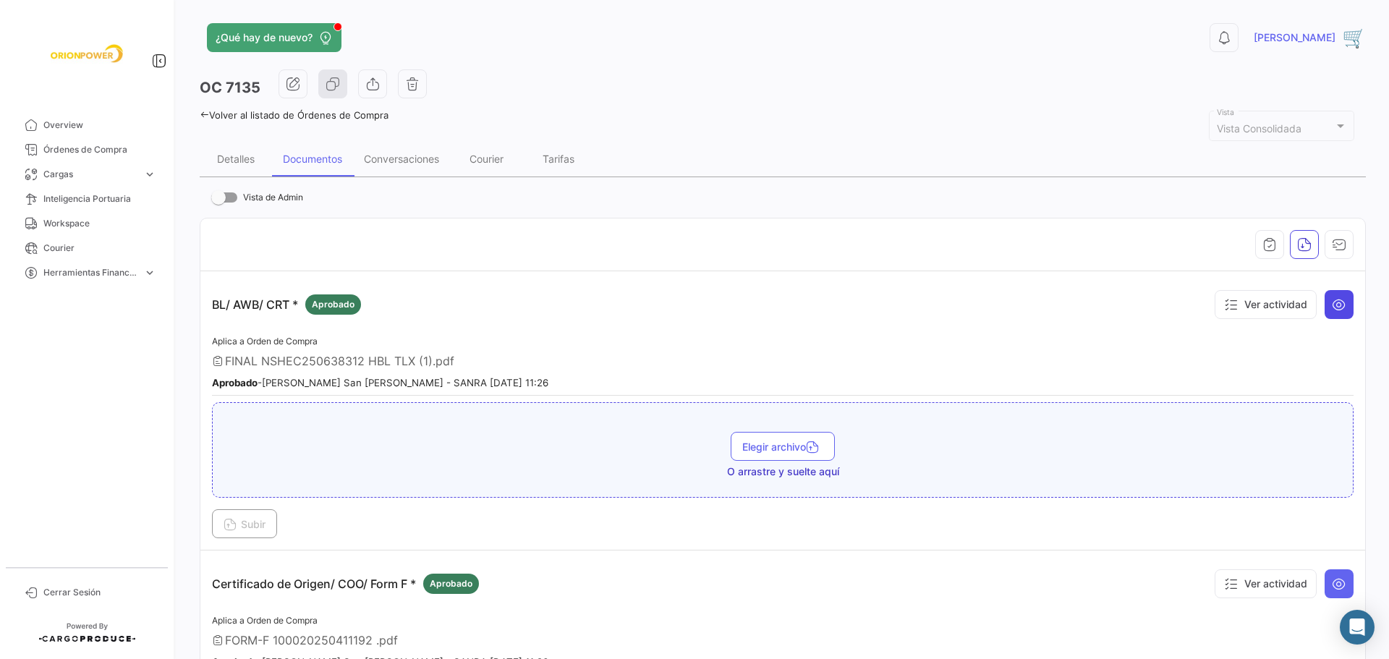
click at [1325, 304] on button at bounding box center [1339, 304] width 29 height 29
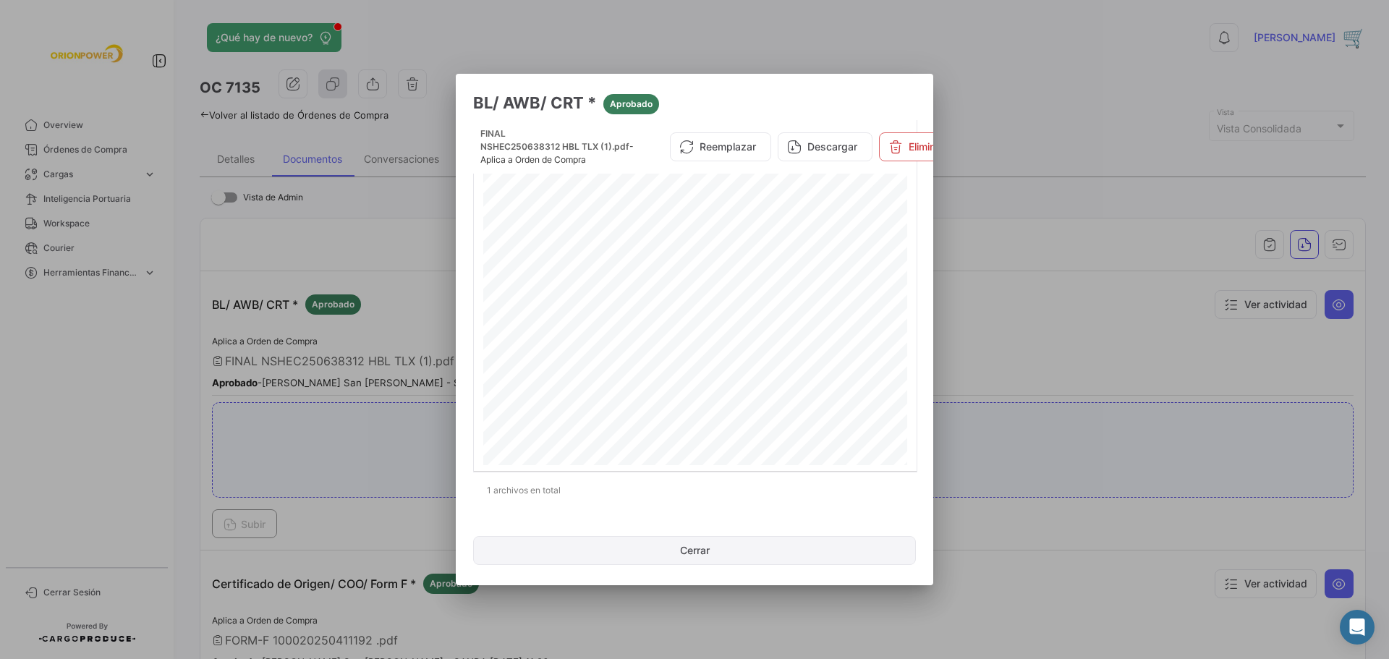
click at [687, 551] on button "Cerrar" at bounding box center [694, 550] width 443 height 29
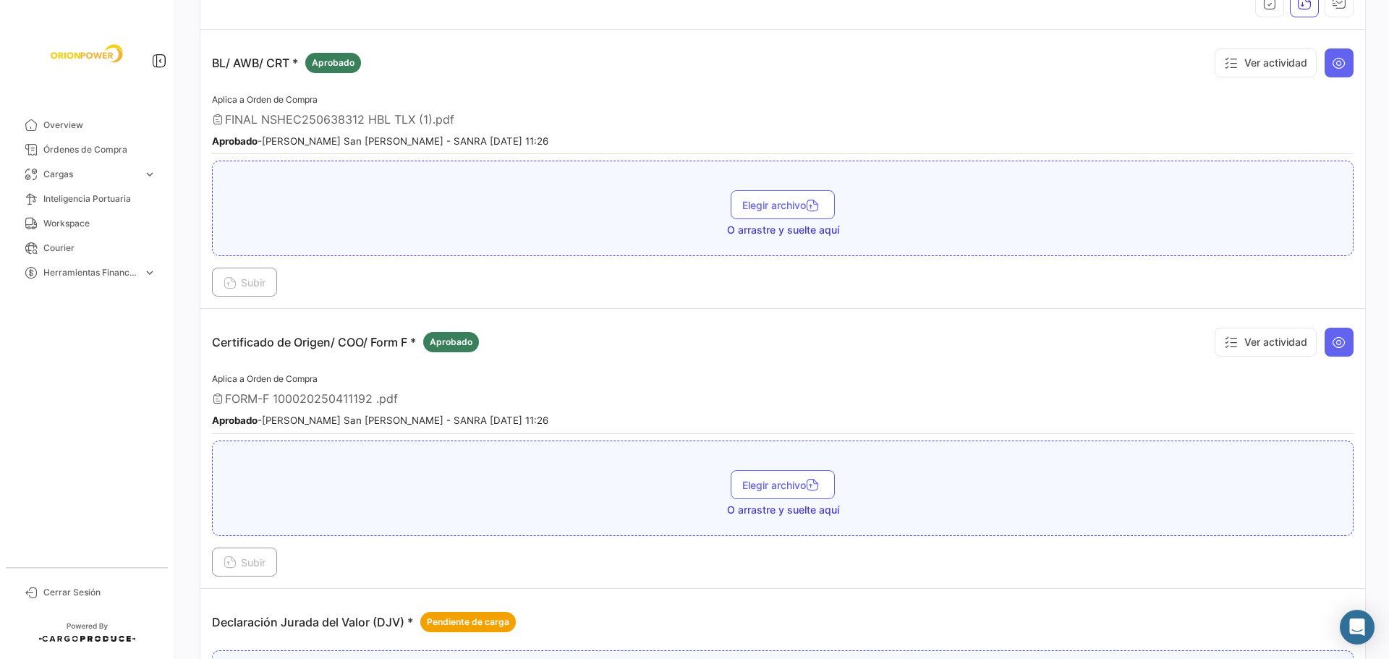
scroll to position [245, 0]
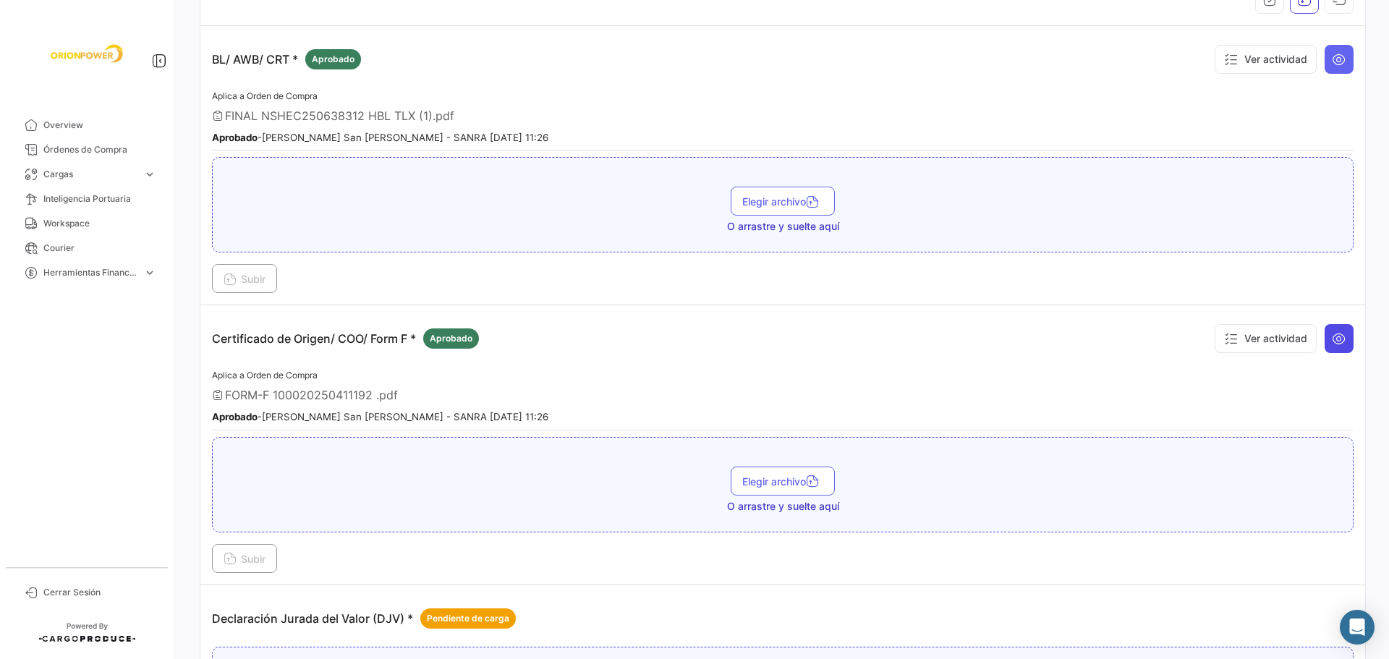
click at [1333, 336] on icon at bounding box center [1339, 338] width 14 height 14
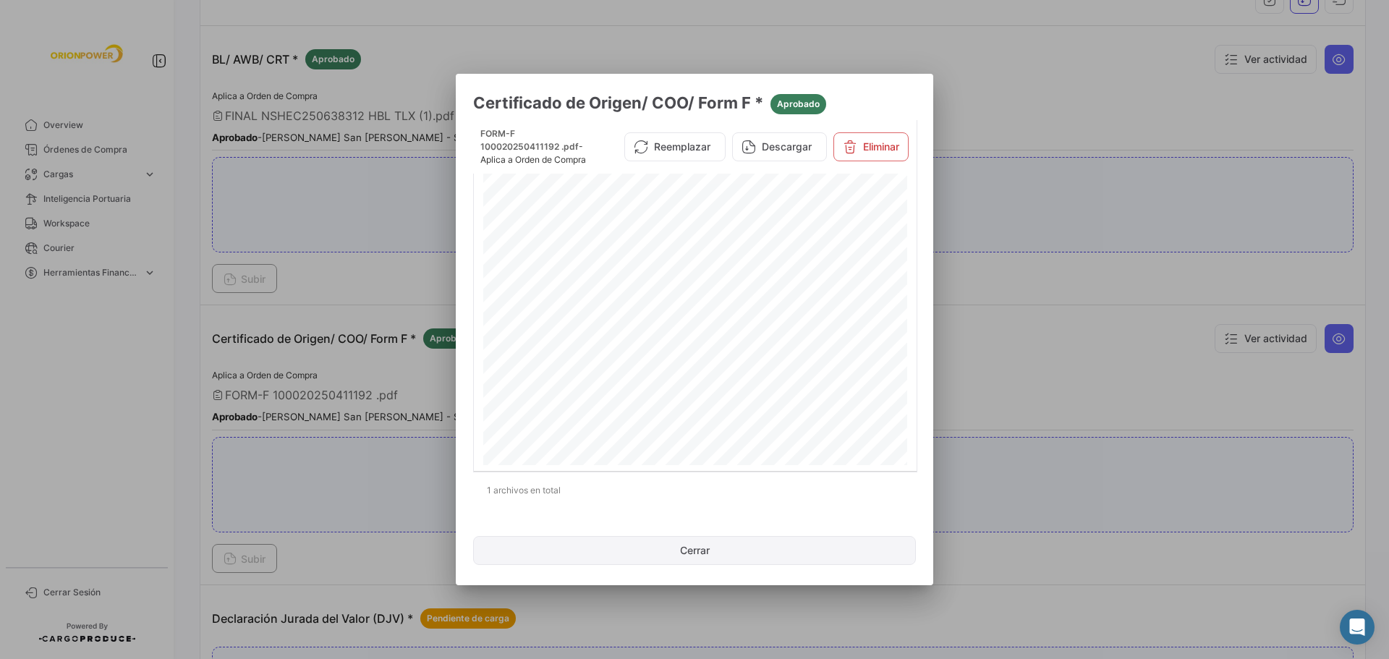
click at [666, 551] on button "Cerrar" at bounding box center [694, 550] width 443 height 29
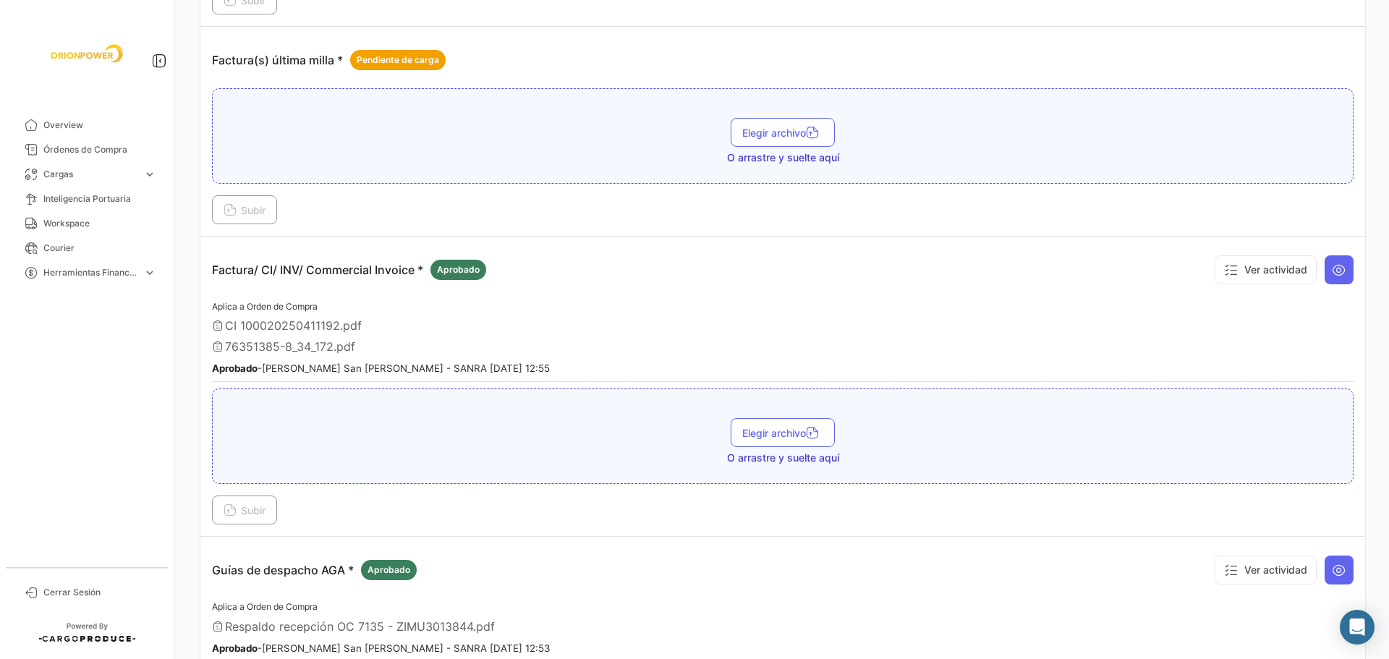
scroll to position [1300, 0]
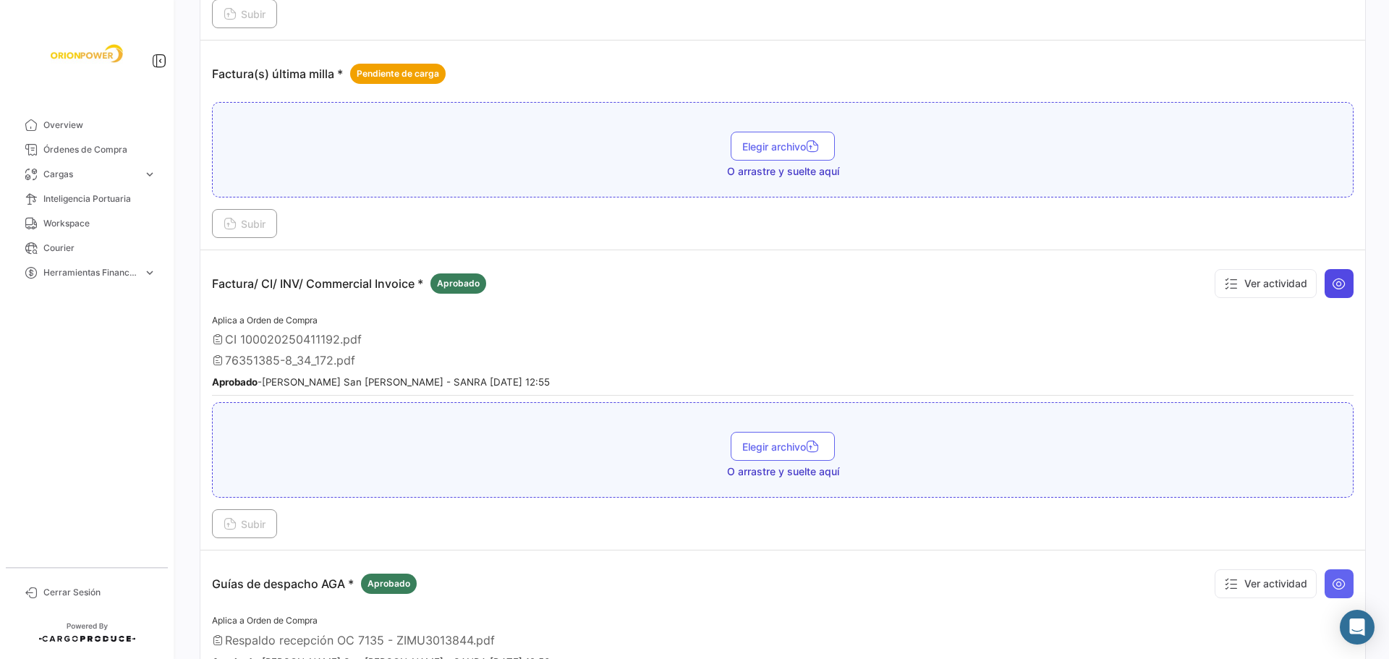
click at [1341, 279] on button at bounding box center [1339, 283] width 29 height 29
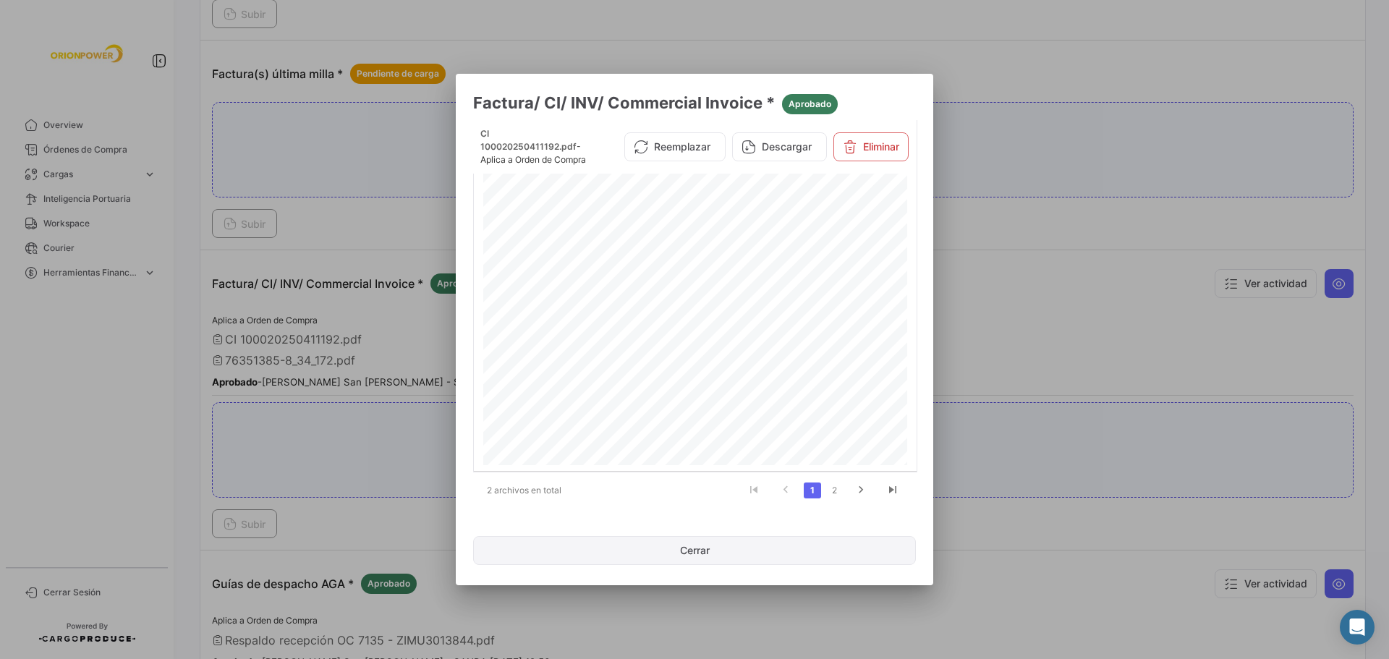
click at [700, 553] on button "Cerrar" at bounding box center [694, 550] width 443 height 29
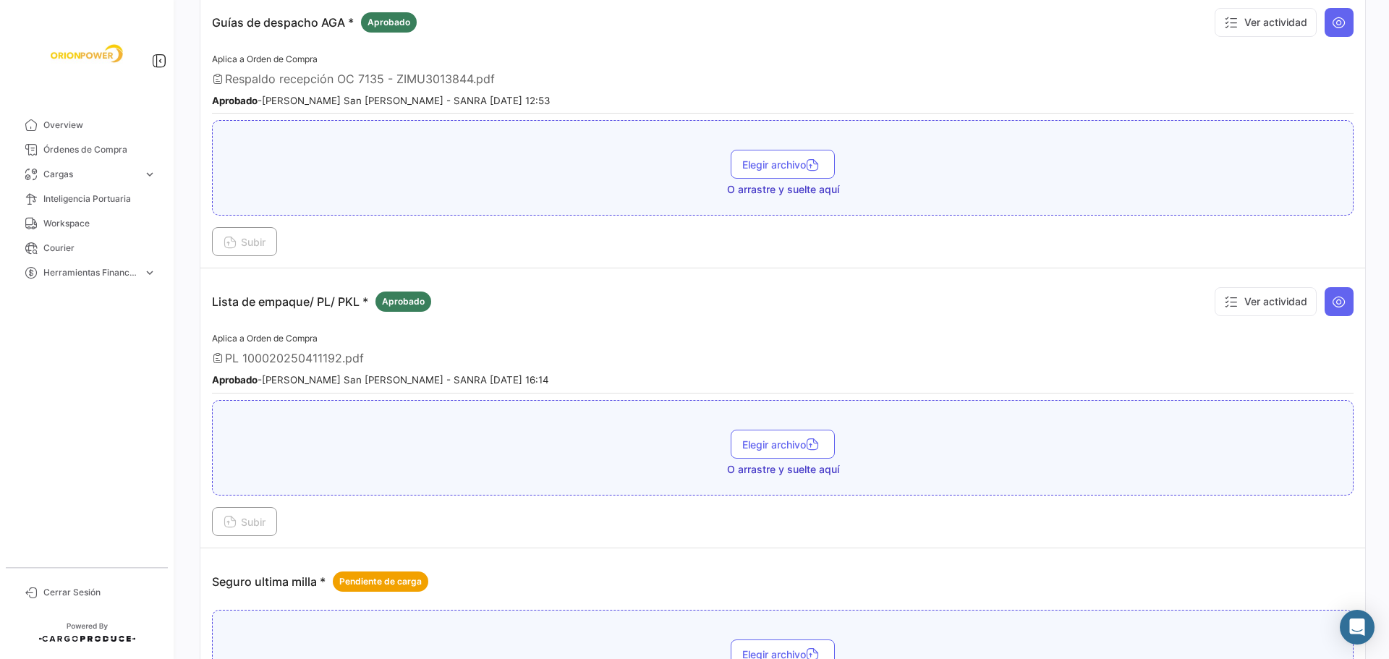
scroll to position [1854, 0]
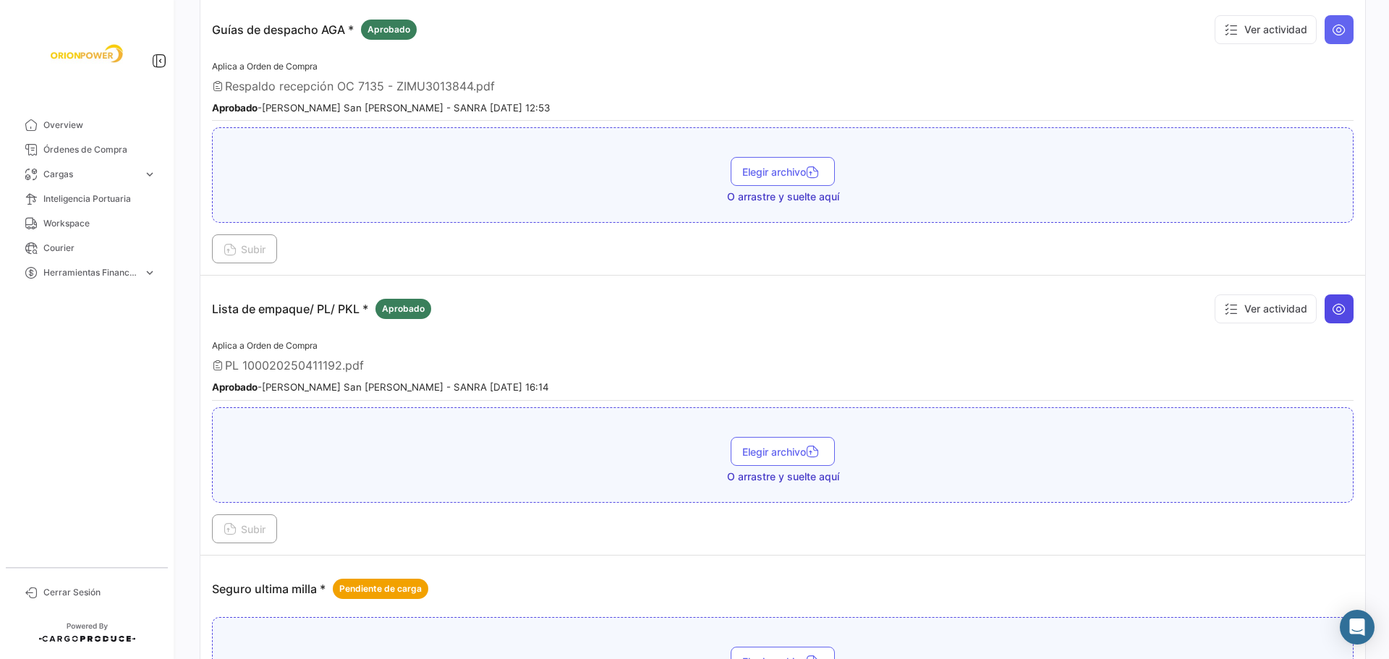
click at [1325, 305] on button at bounding box center [1339, 308] width 29 height 29
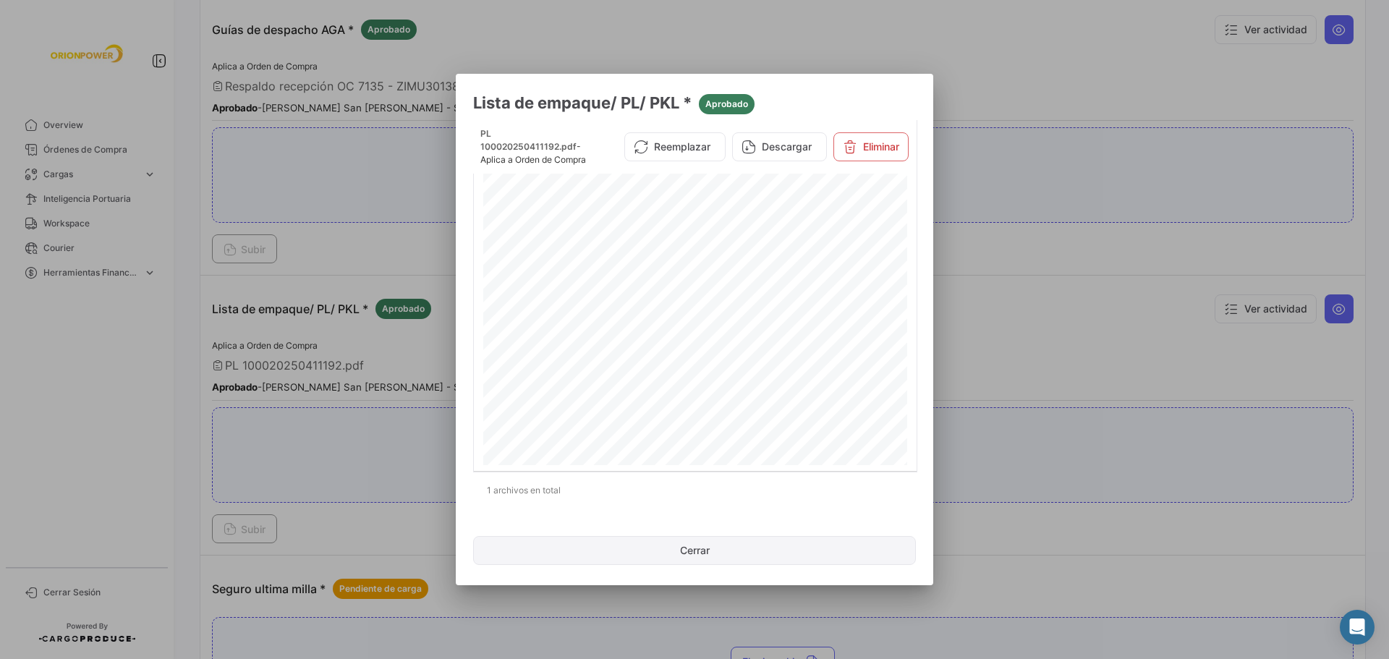
click at [718, 551] on button "Cerrar" at bounding box center [694, 550] width 443 height 29
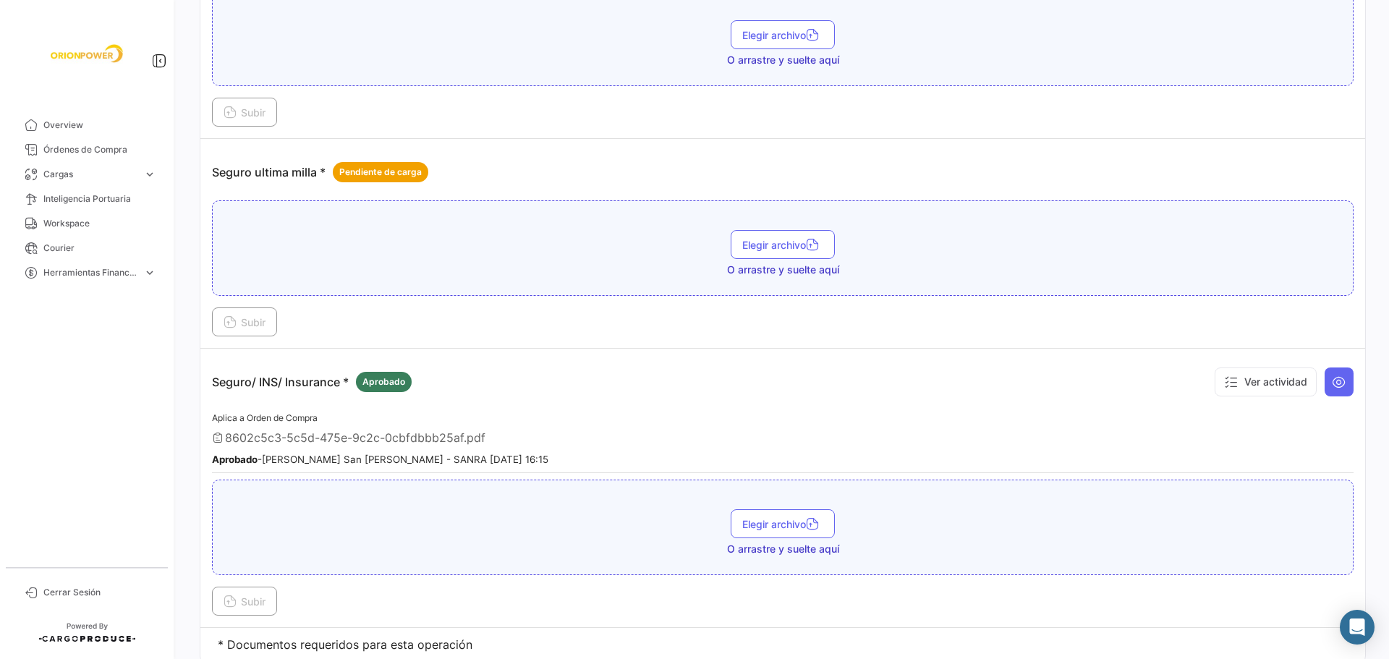
scroll to position [2322, 0]
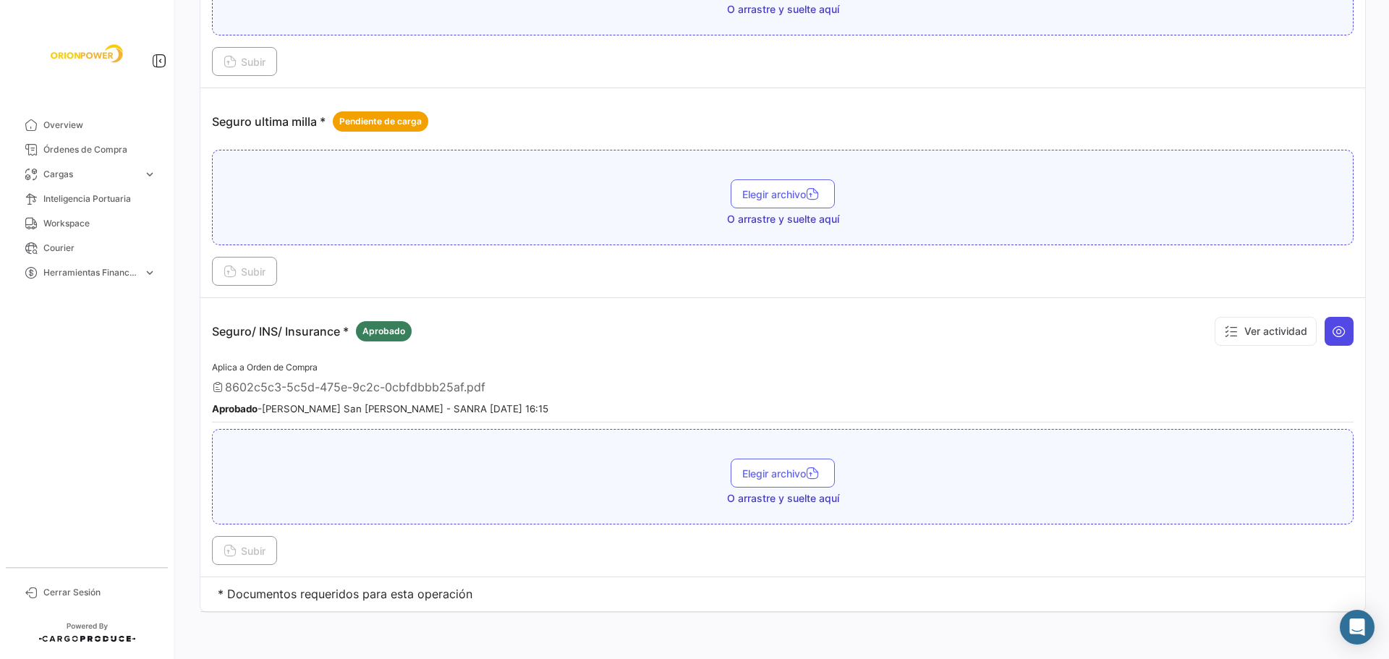
click at [1325, 337] on button at bounding box center [1339, 331] width 29 height 29
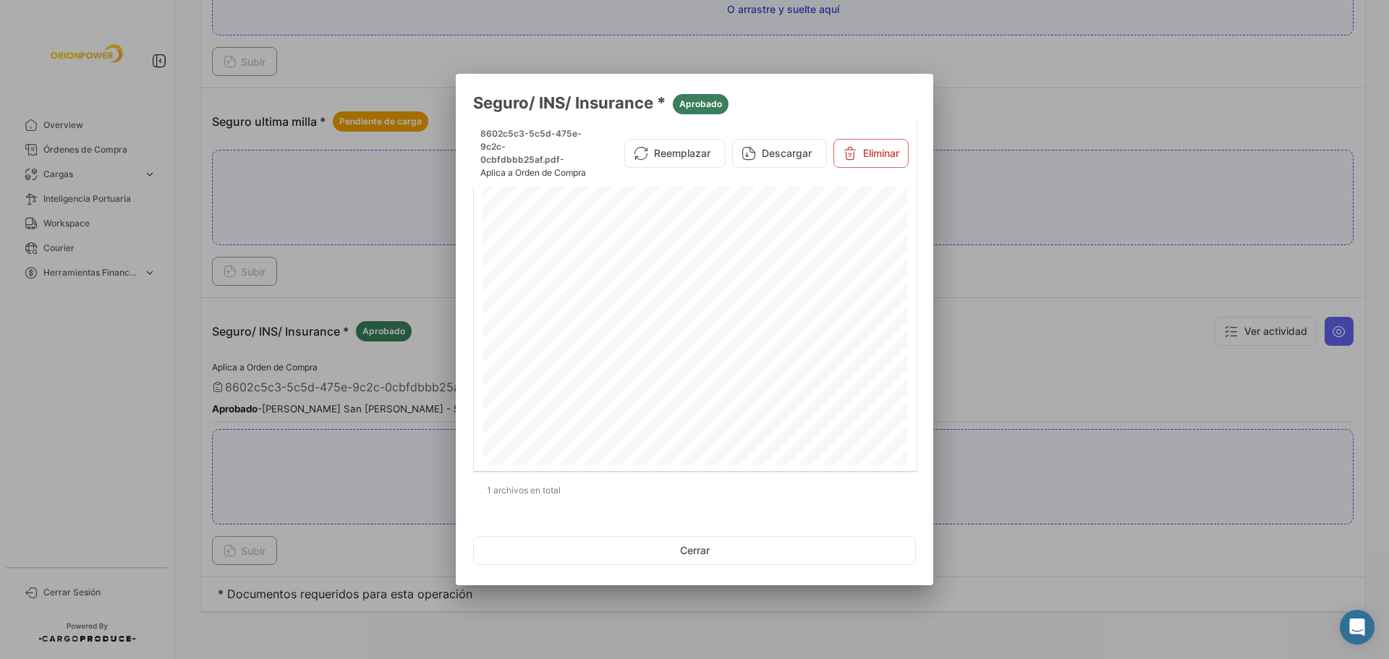
scroll to position [203, 0]
drag, startPoint x: 653, startPoint y: 319, endPoint x: 816, endPoint y: 323, distance: 162.8
click at [816, 323] on div "CERTIFICADO DE SEGURO Nº POLIZA: 104909 Nº CERTIFICADO: 12 INICIO VIGENCIA: [DA…" at bounding box center [695, 265] width 424 height 599
click at [695, 550] on button "Cerrar" at bounding box center [694, 550] width 443 height 29
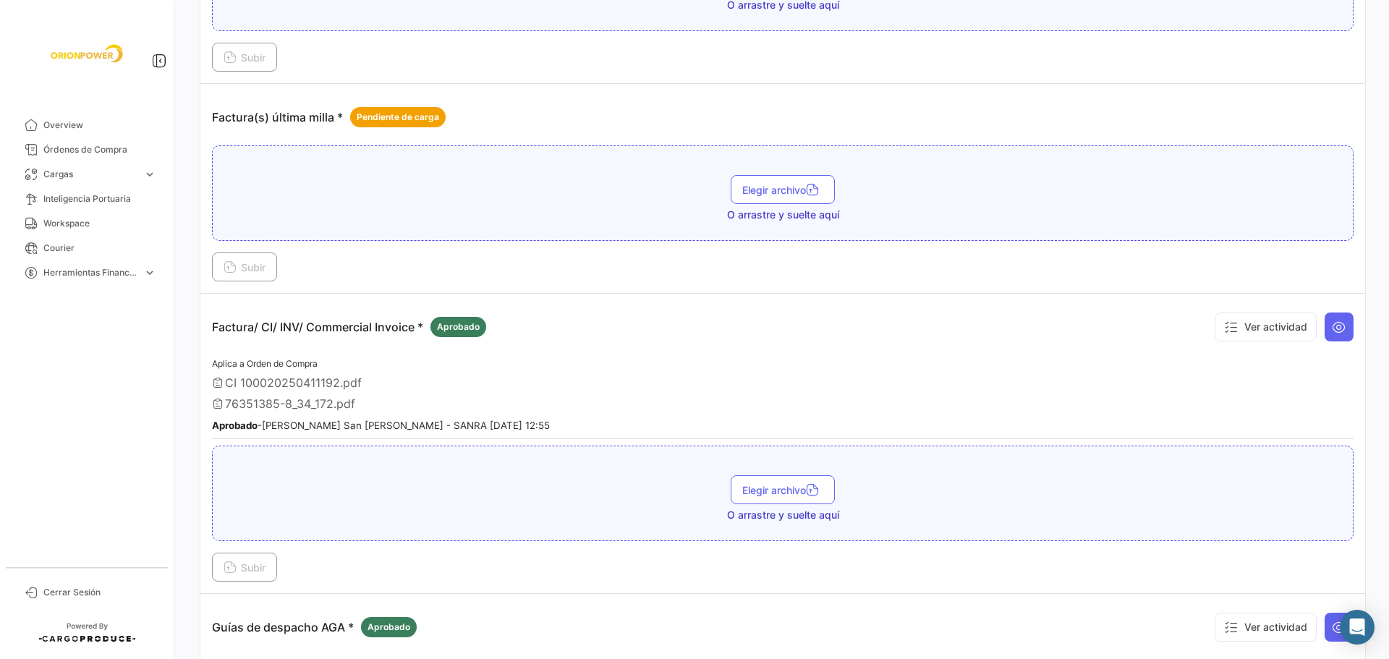
scroll to position [2322, 0]
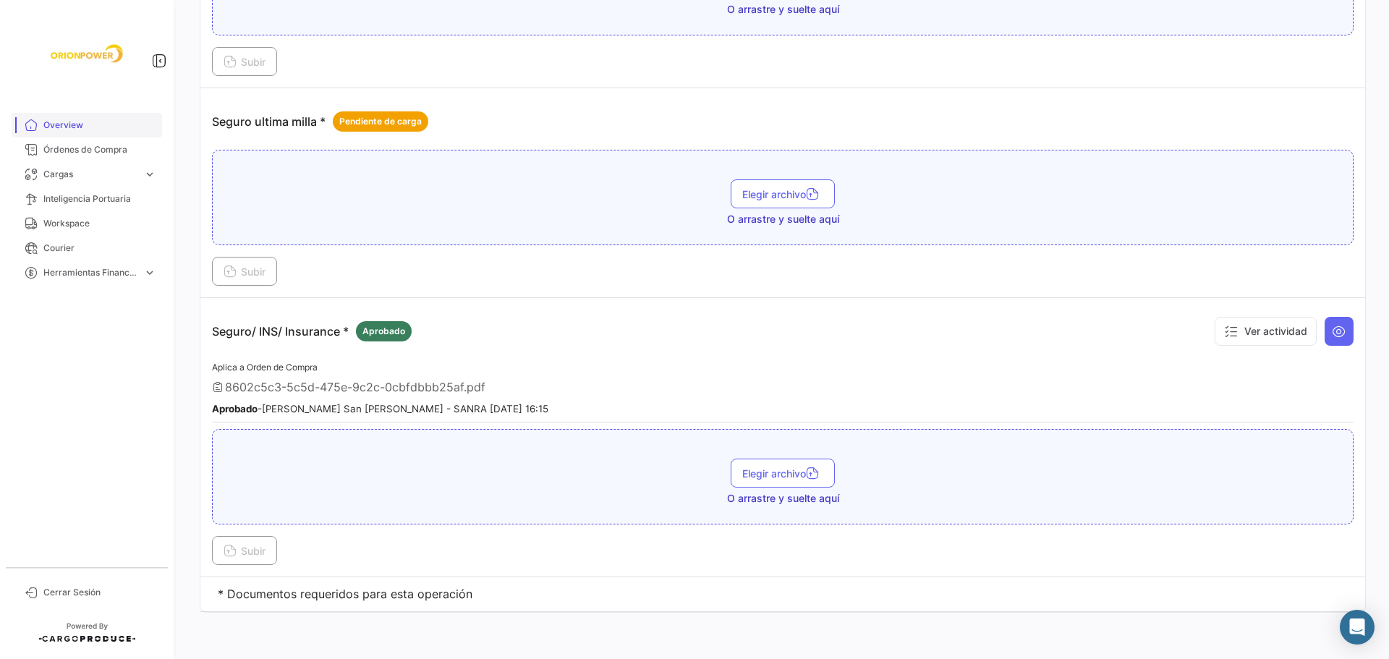
click at [71, 119] on span "Overview" at bounding box center [99, 125] width 113 height 13
